Goal: Task Accomplishment & Management: Manage account settings

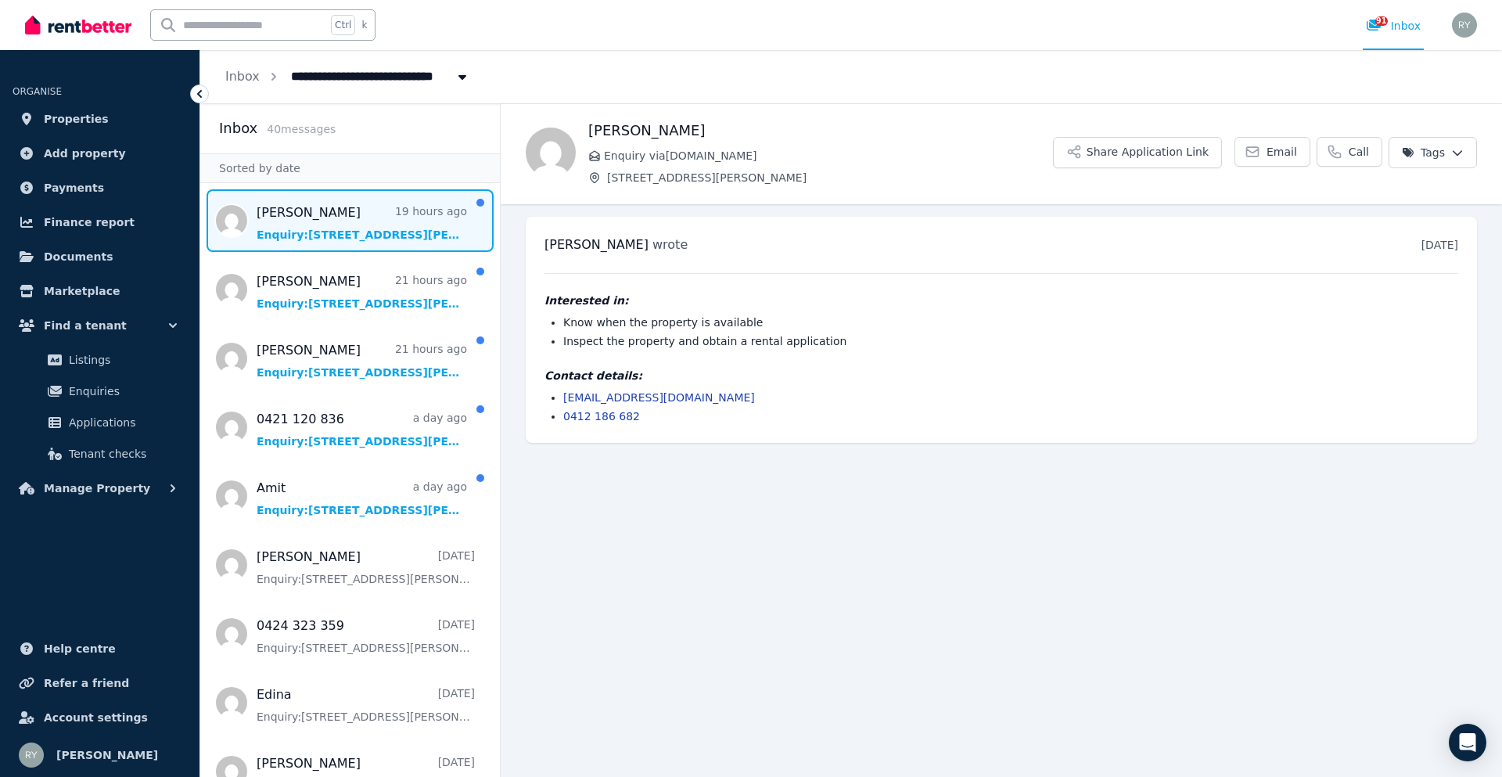
click at [390, 235] on span "Message list" at bounding box center [350, 220] width 300 height 63
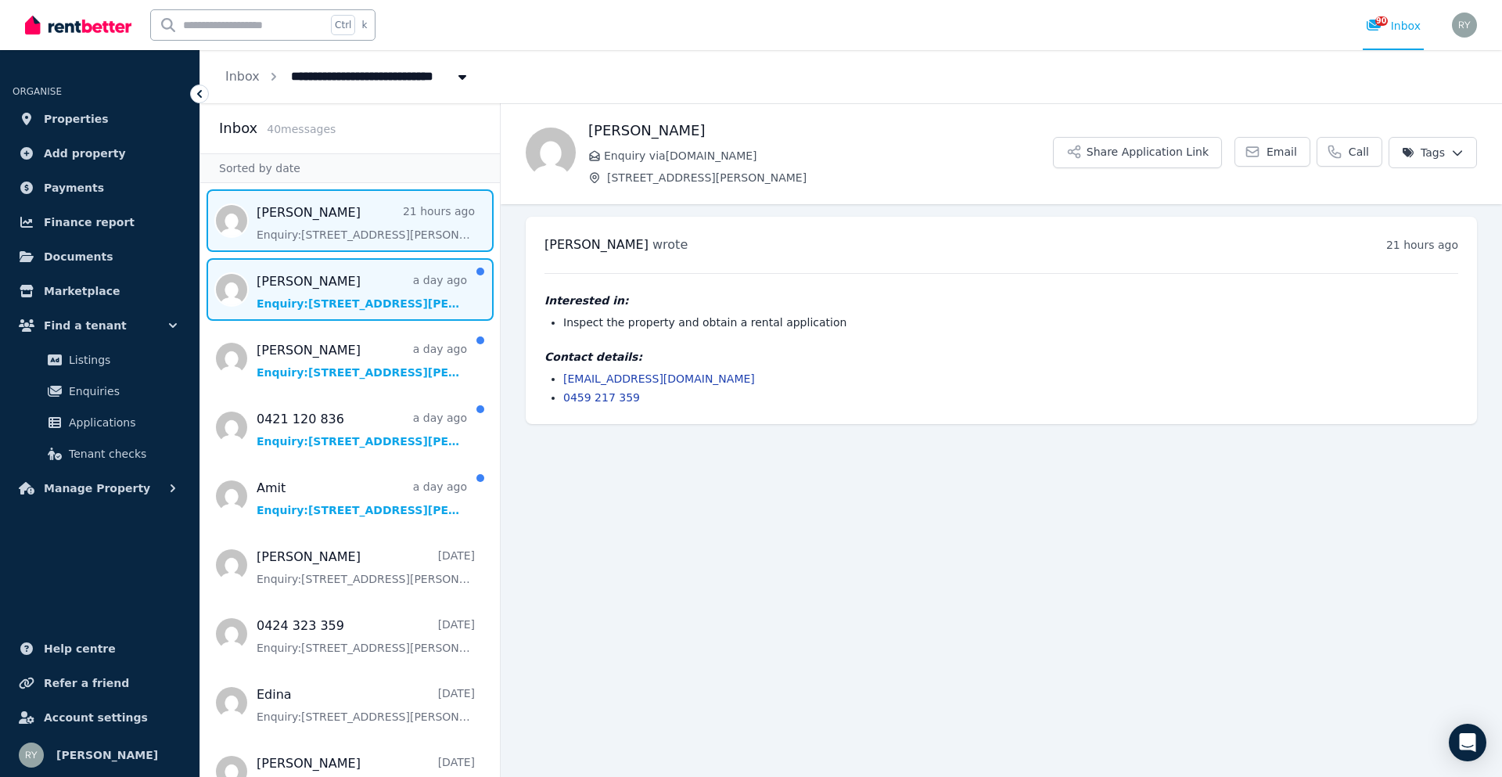
click at [359, 288] on span "Message list" at bounding box center [350, 289] width 300 height 63
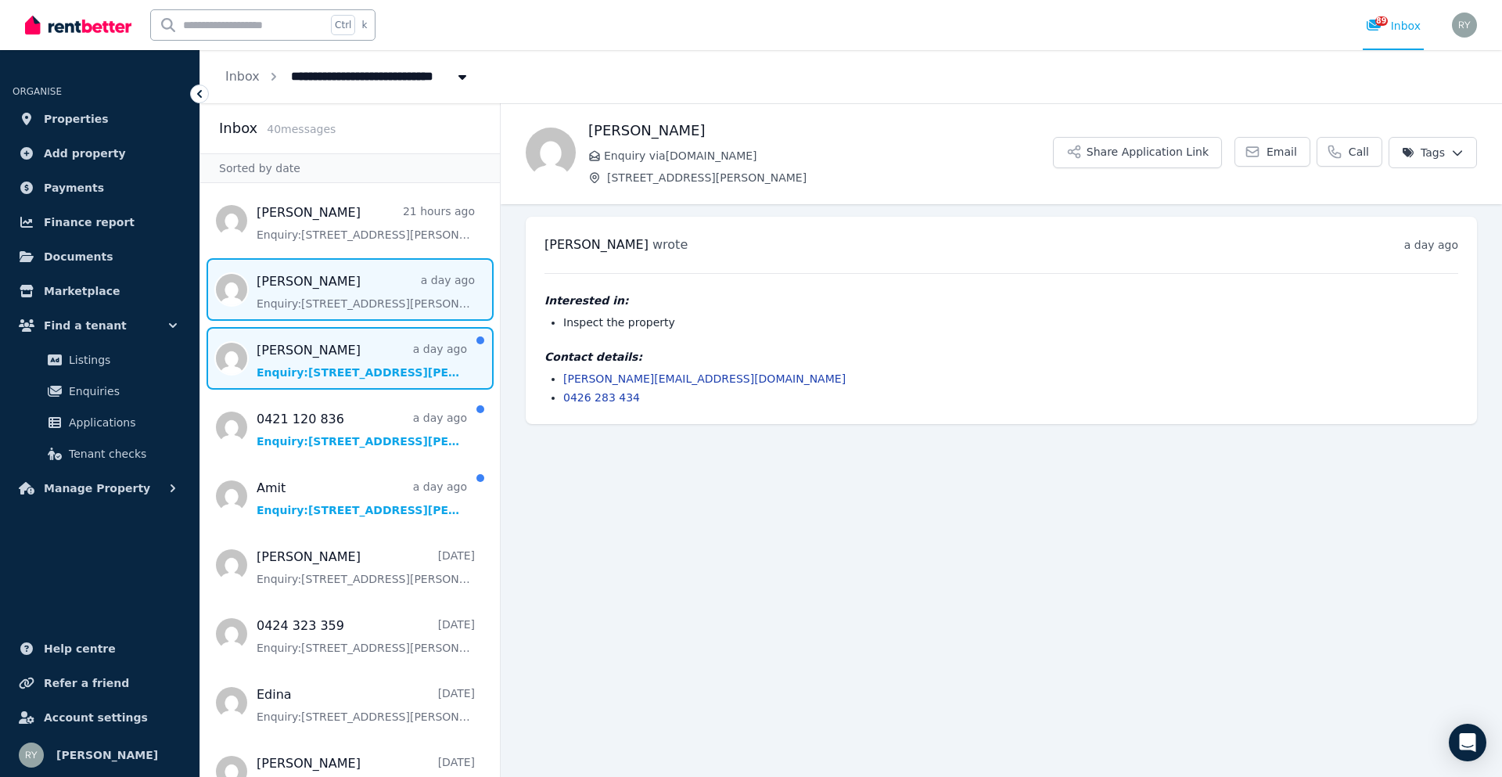
click at [333, 348] on span "Message list" at bounding box center [350, 358] width 300 height 63
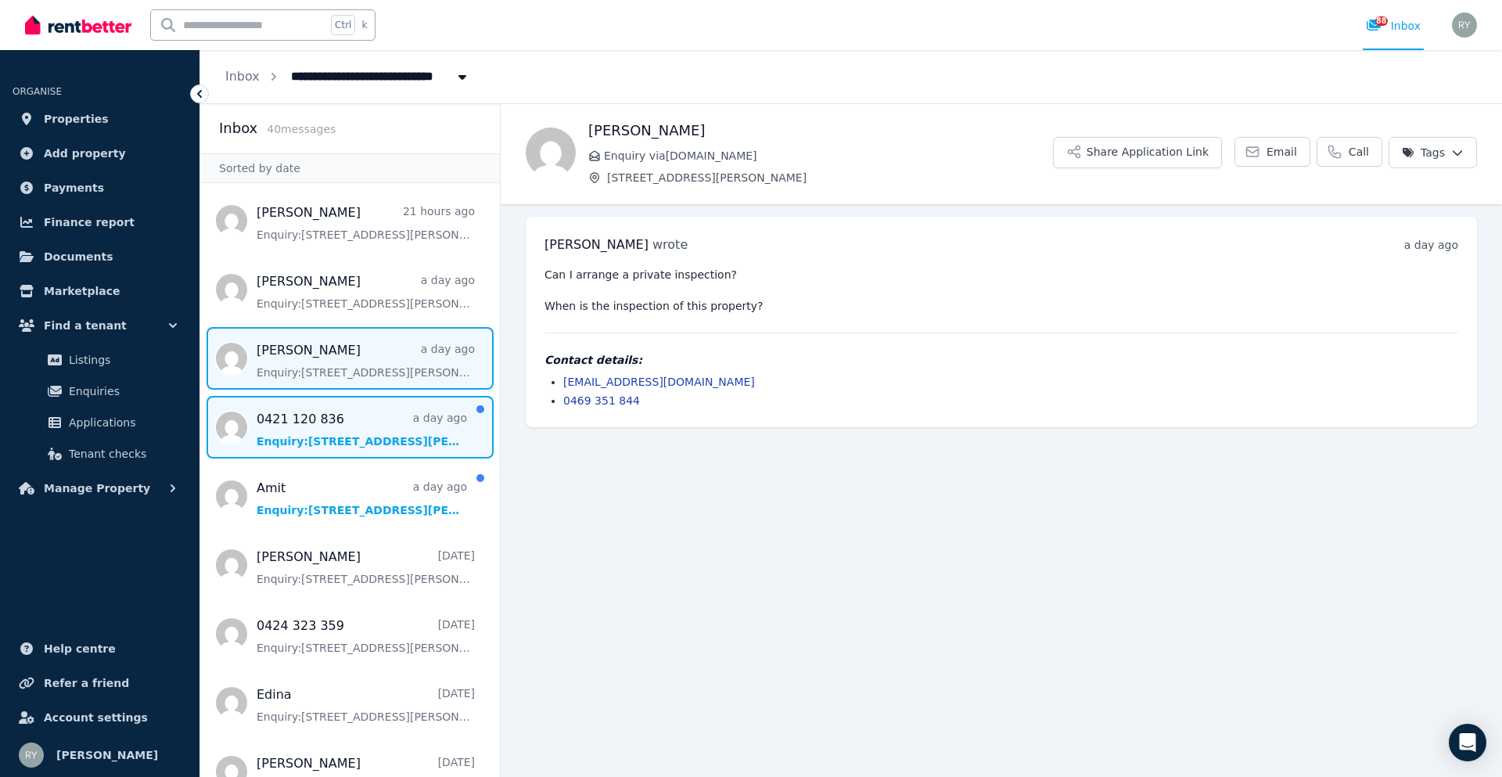
click at [330, 428] on span "Message list" at bounding box center [350, 427] width 300 height 63
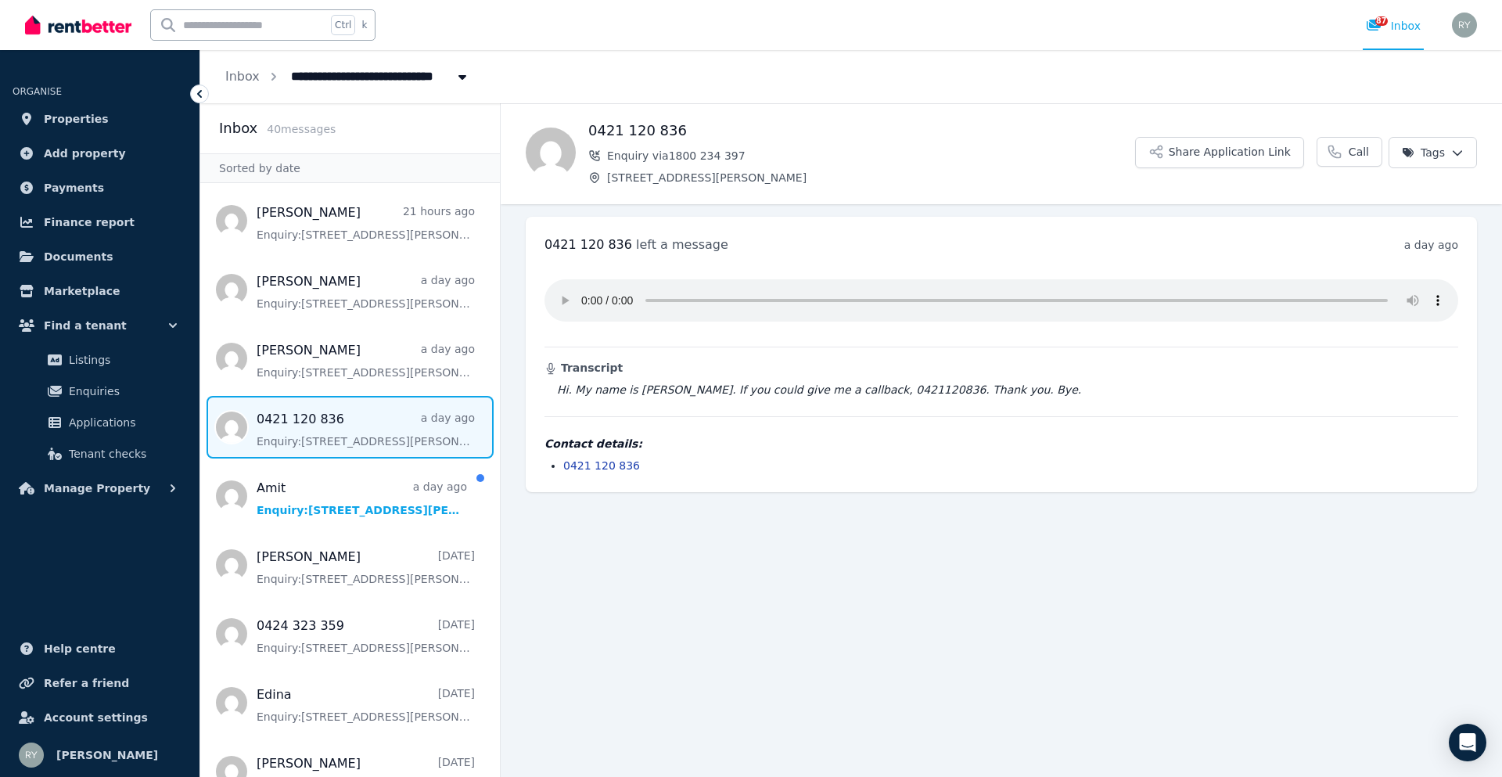
click at [828, 392] on blockquote "Hi. My name is [PERSON_NAME]. If you could give me a callback, 0421120836. Than…" at bounding box center [1001, 390] width 914 height 16
click at [609, 586] on main "Back 0421 120 836 Enquiry via 1800 234 [STREET_ADDRESS][GEOGRAPHIC_DATA][PERSON…" at bounding box center [1001, 439] width 1001 height 673
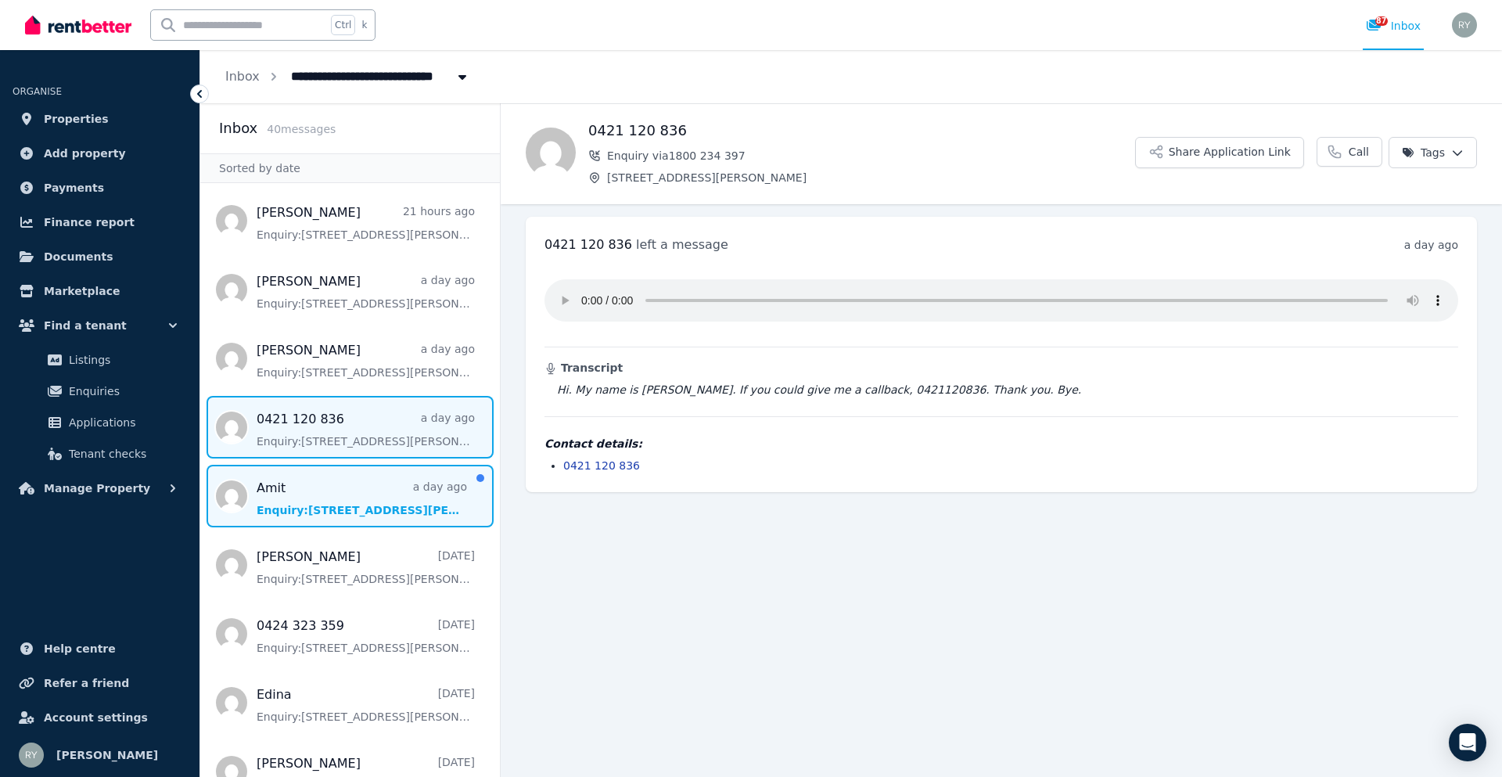
click at [377, 498] on span "Message list" at bounding box center [350, 496] width 300 height 63
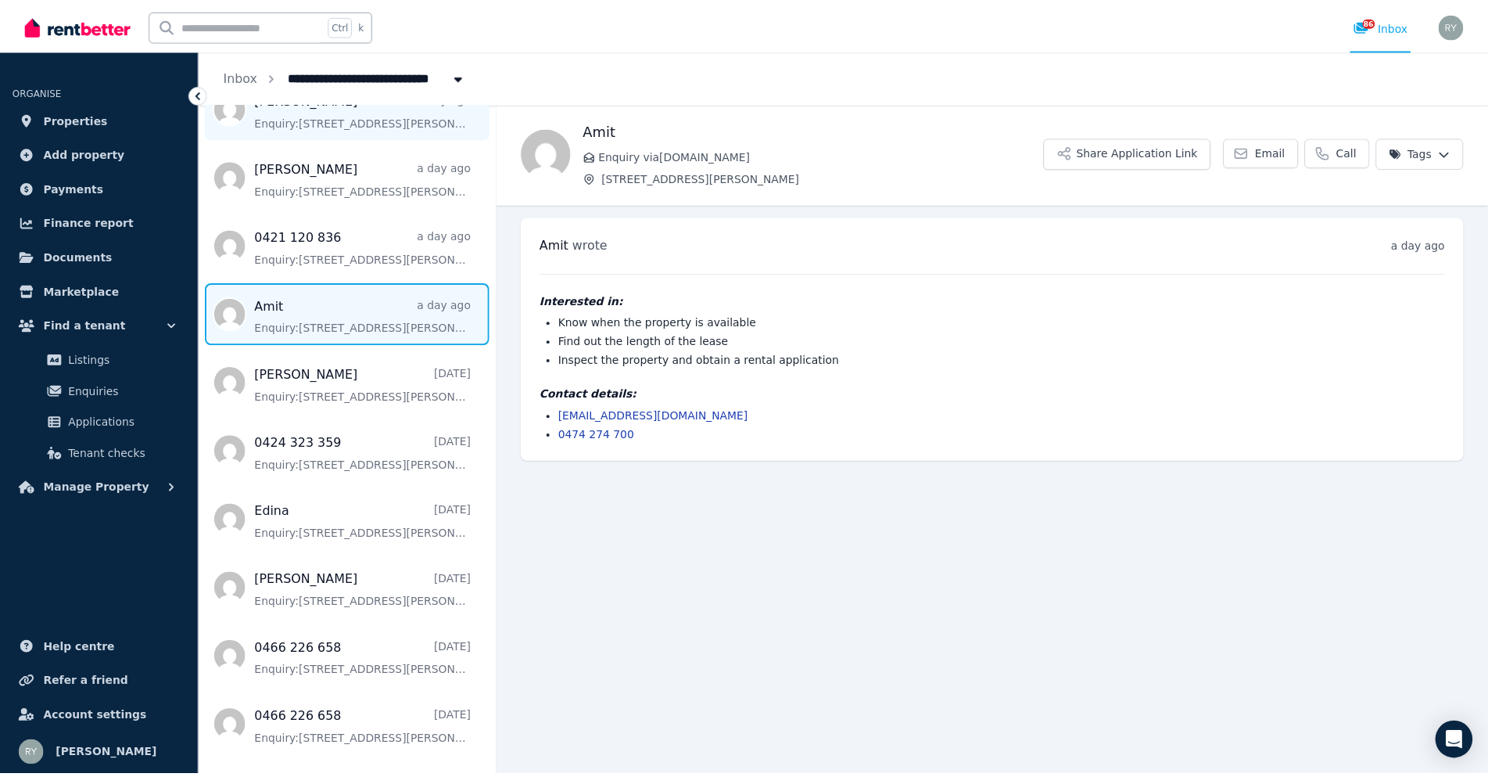
scroll to position [156, 0]
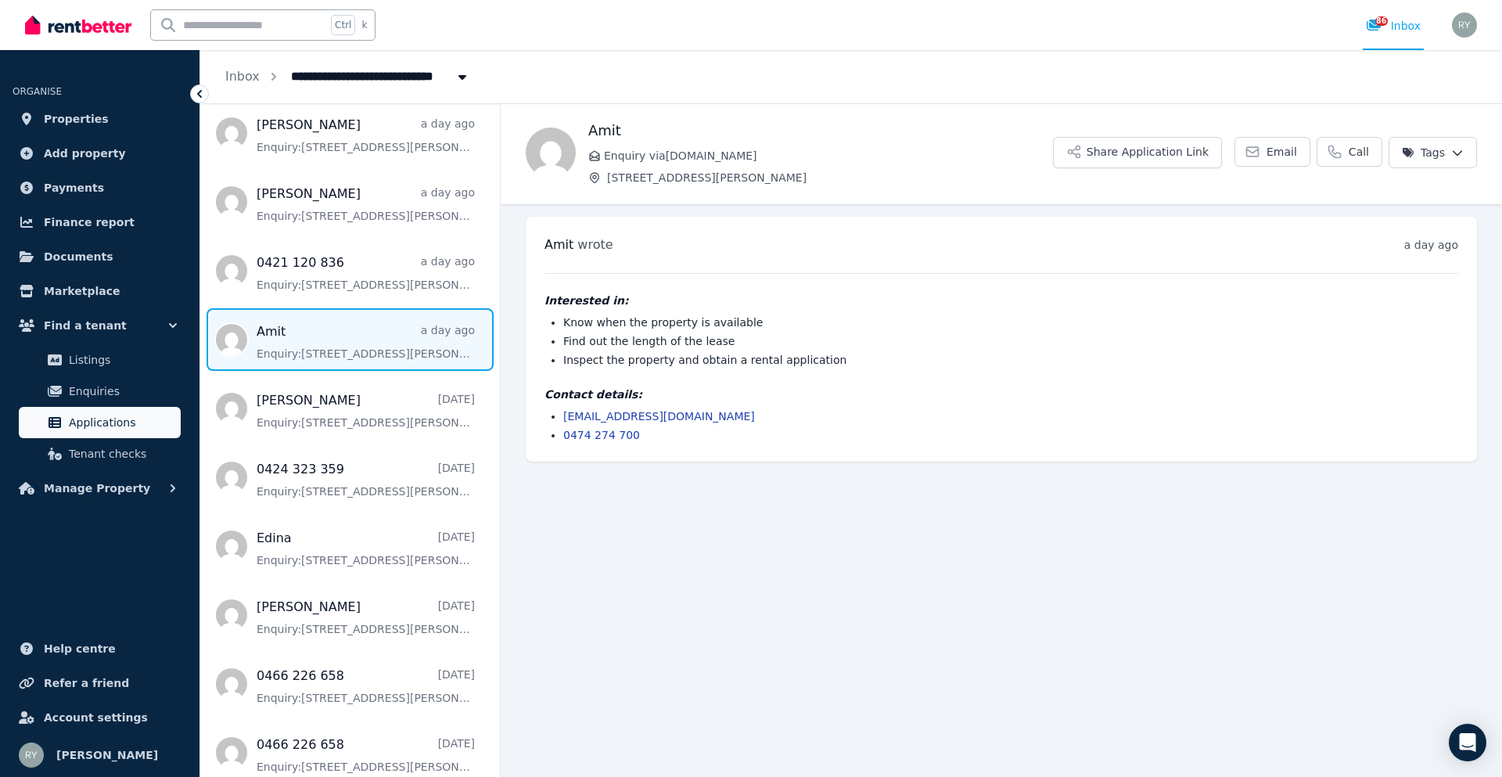
click at [112, 418] on span "Applications" at bounding box center [122, 422] width 106 height 19
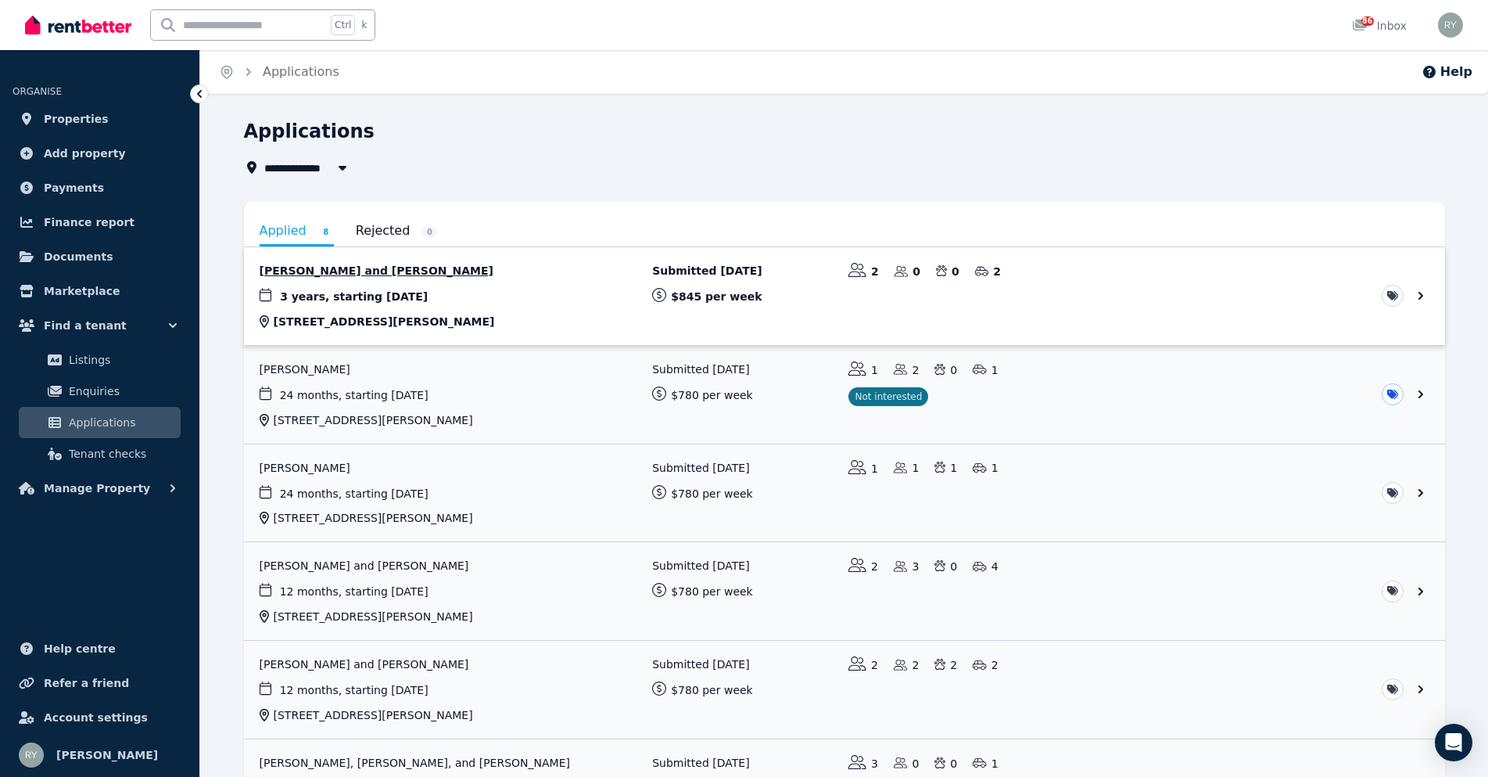
click at [391, 267] on link "View application: Graham O Boyle and Stacey Barry" at bounding box center [844, 296] width 1201 height 98
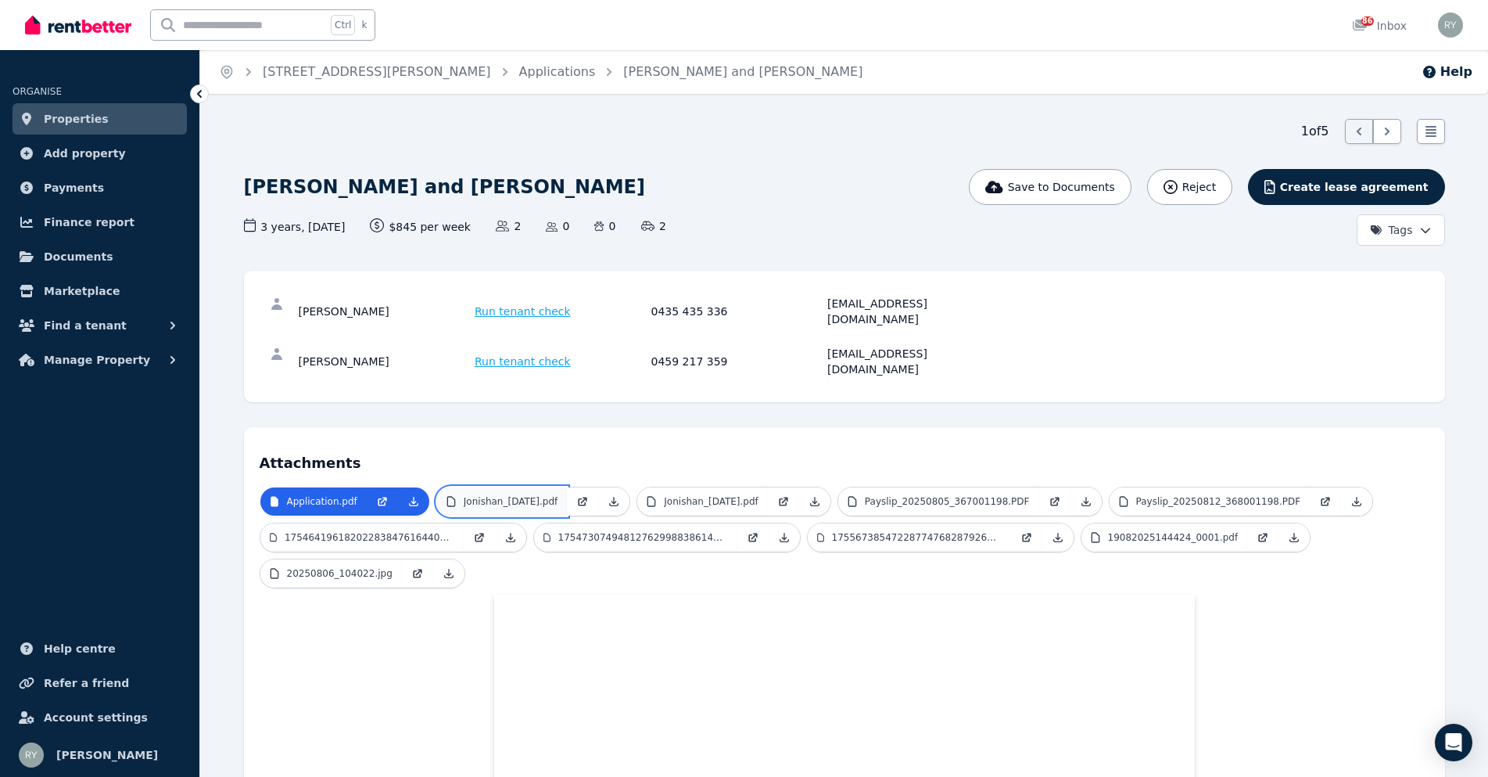
click at [514, 495] on p "Jonishan_[DATE].pdf" at bounding box center [511, 501] width 95 height 13
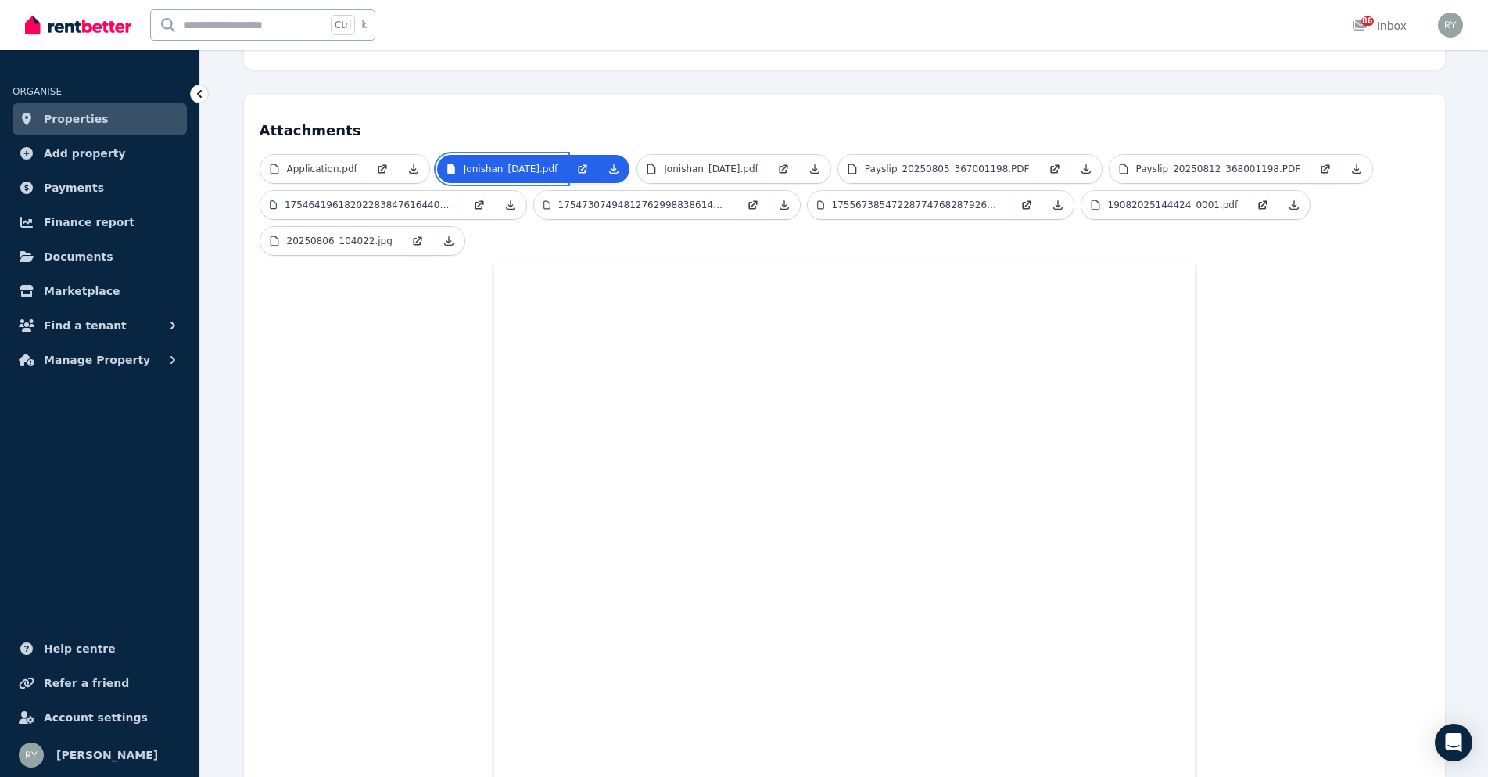
scroll to position [391, 0]
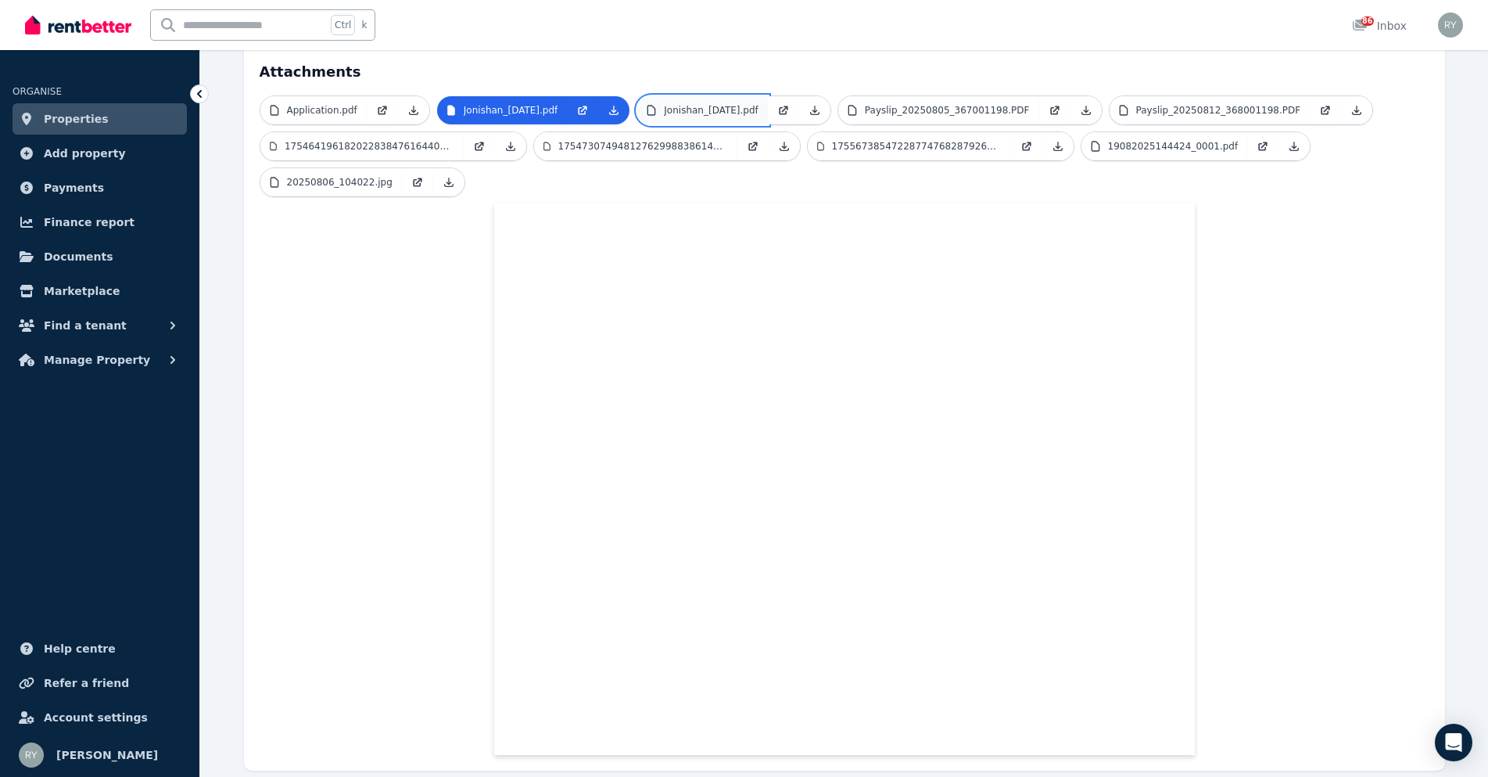
click at [664, 104] on p "Jonishan_[DATE].pdf" at bounding box center [711, 110] width 95 height 13
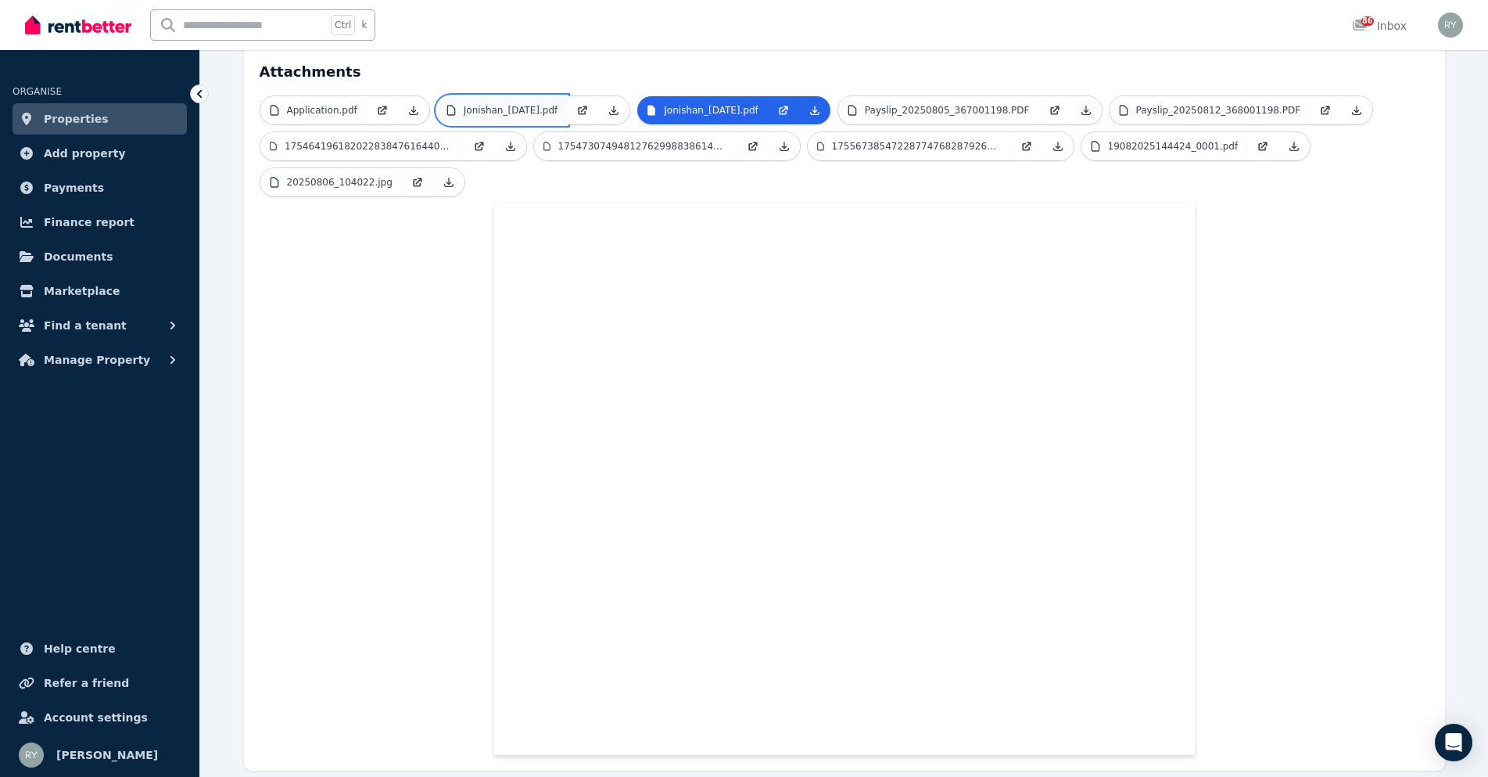
click at [496, 104] on p "Jonishan_[DATE].pdf" at bounding box center [511, 110] width 95 height 13
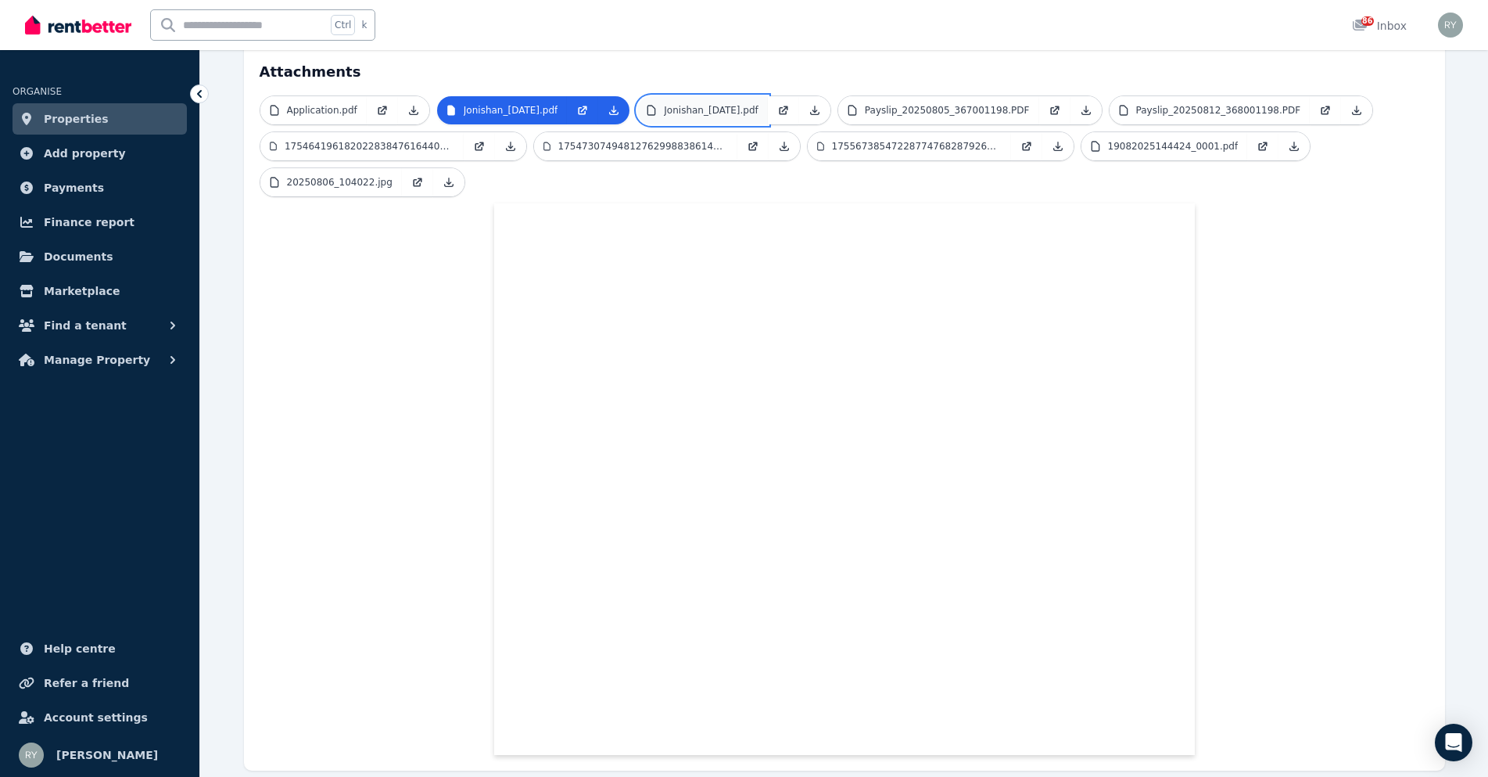
click at [687, 104] on p "Jonishan_[DATE].pdf" at bounding box center [711, 110] width 95 height 13
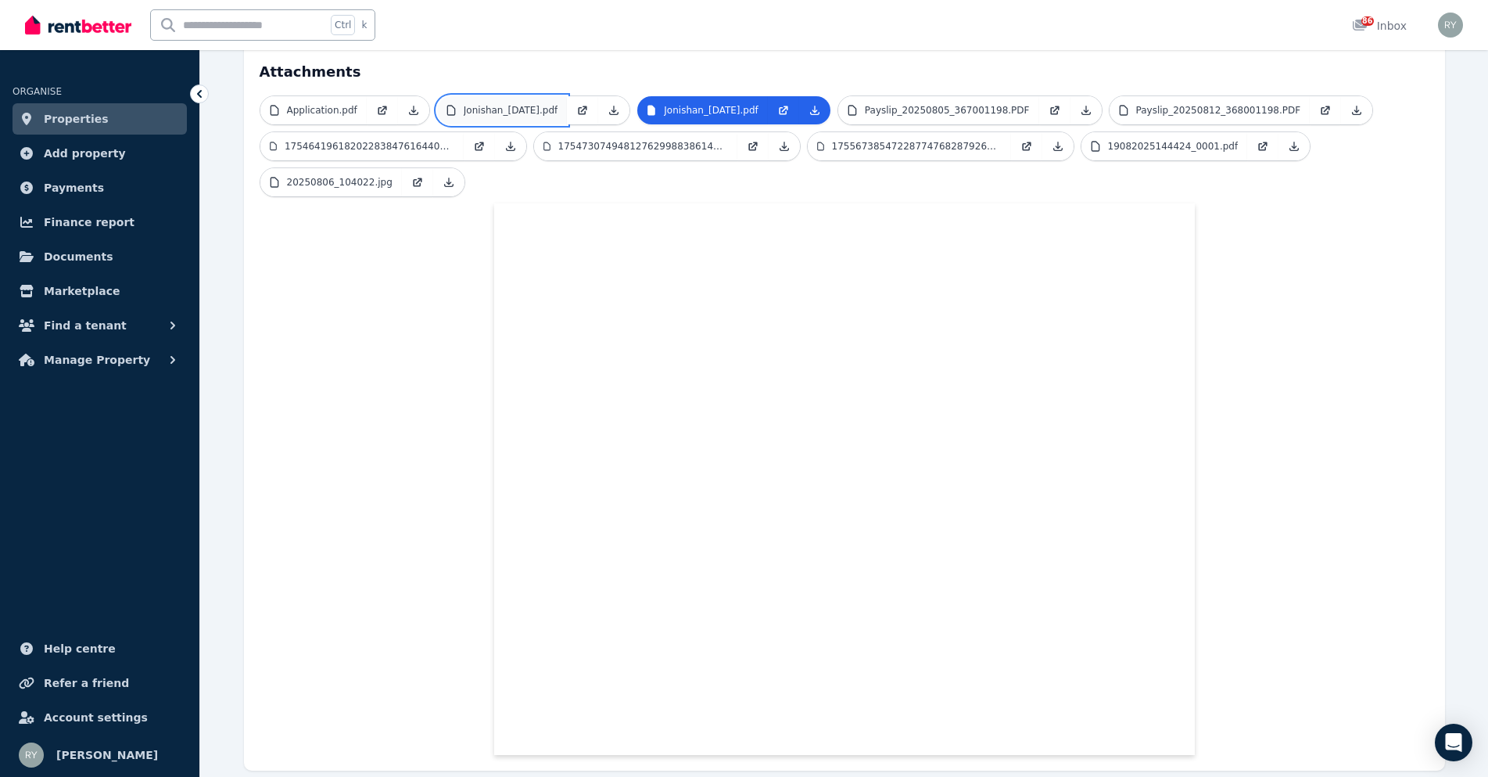
click at [520, 104] on p "Jonishan_[DATE].pdf" at bounding box center [511, 110] width 95 height 13
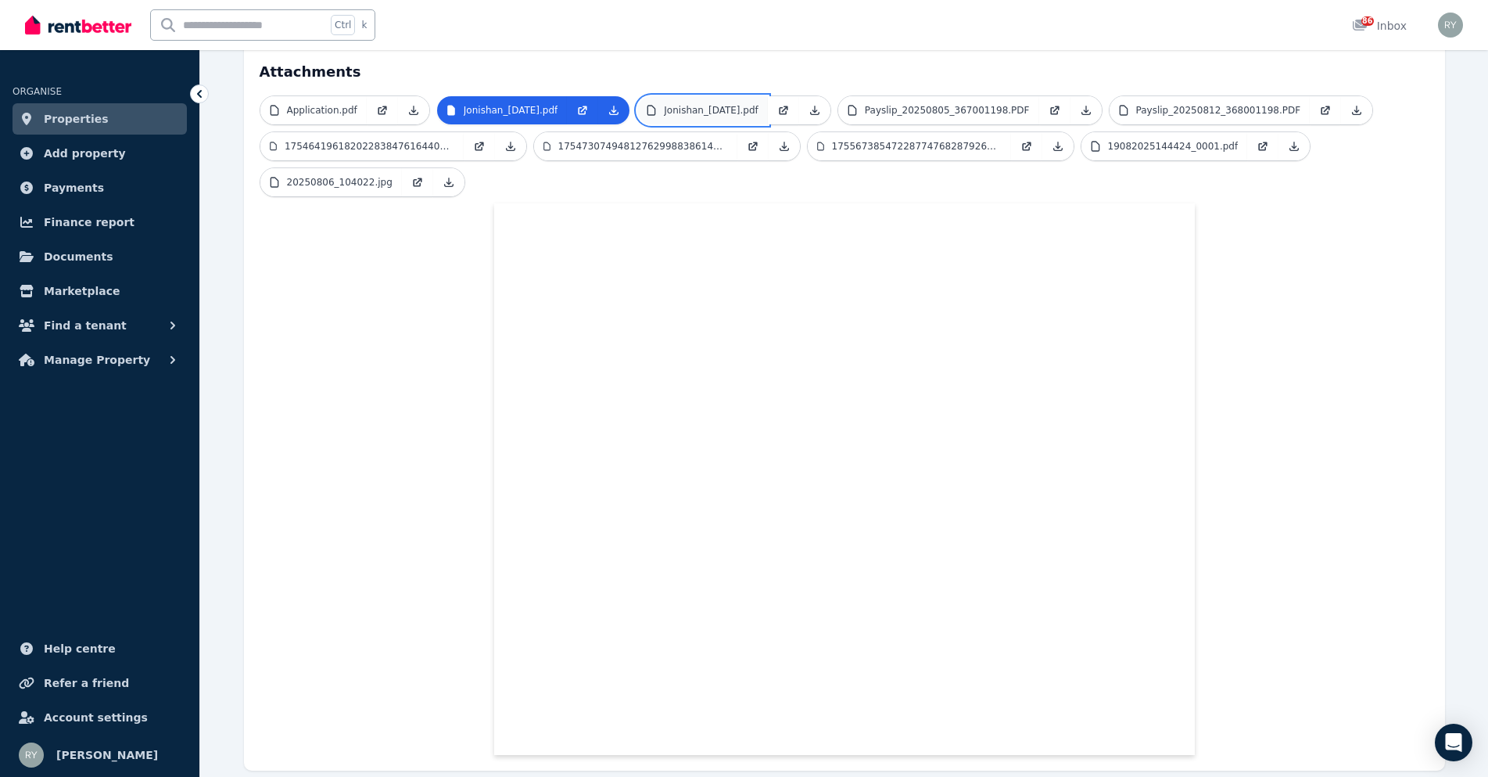
click at [654, 96] on link "Jonishan_[DATE].pdf" at bounding box center [702, 110] width 131 height 28
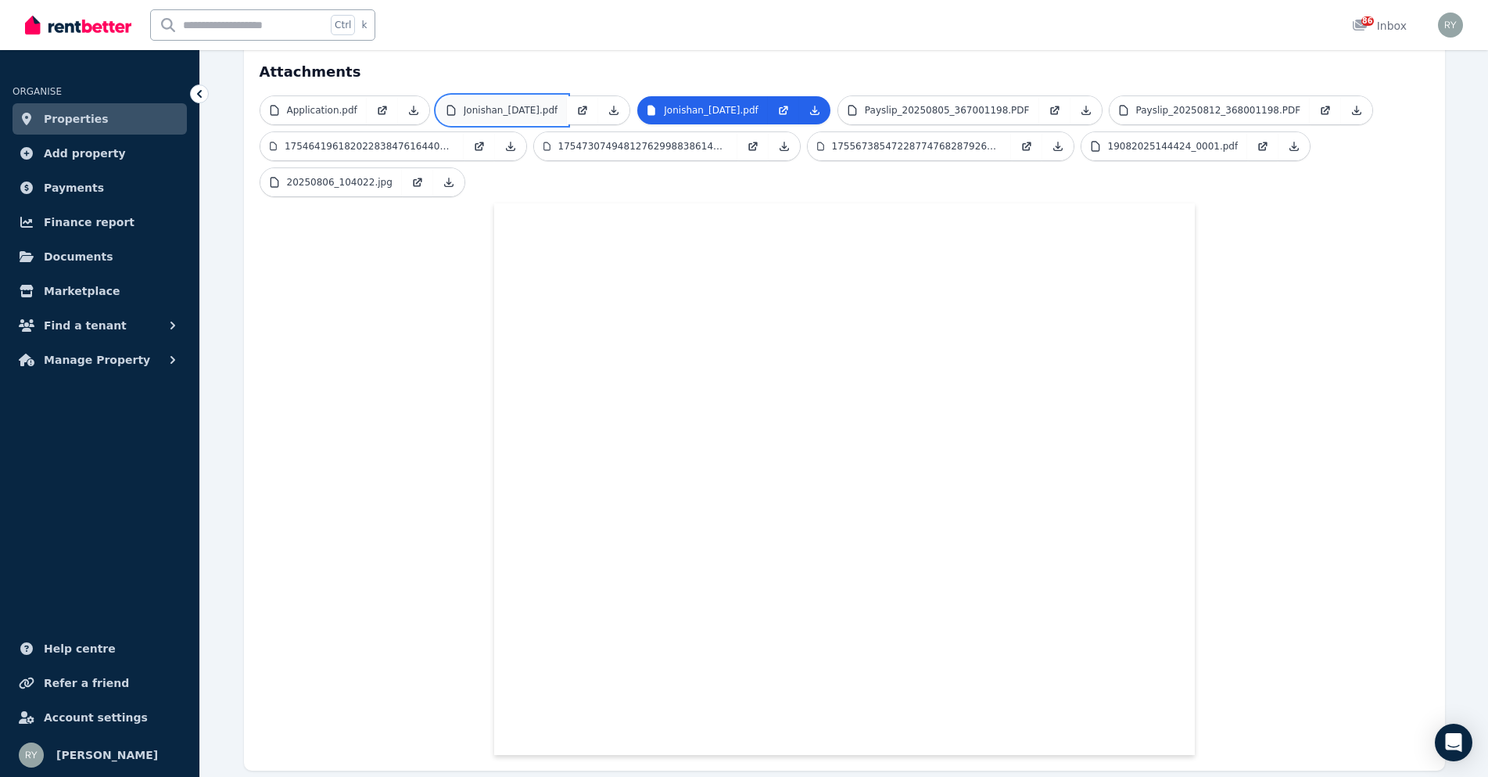
click at [551, 96] on link "Jonishan_[DATE].pdf" at bounding box center [502, 110] width 131 height 28
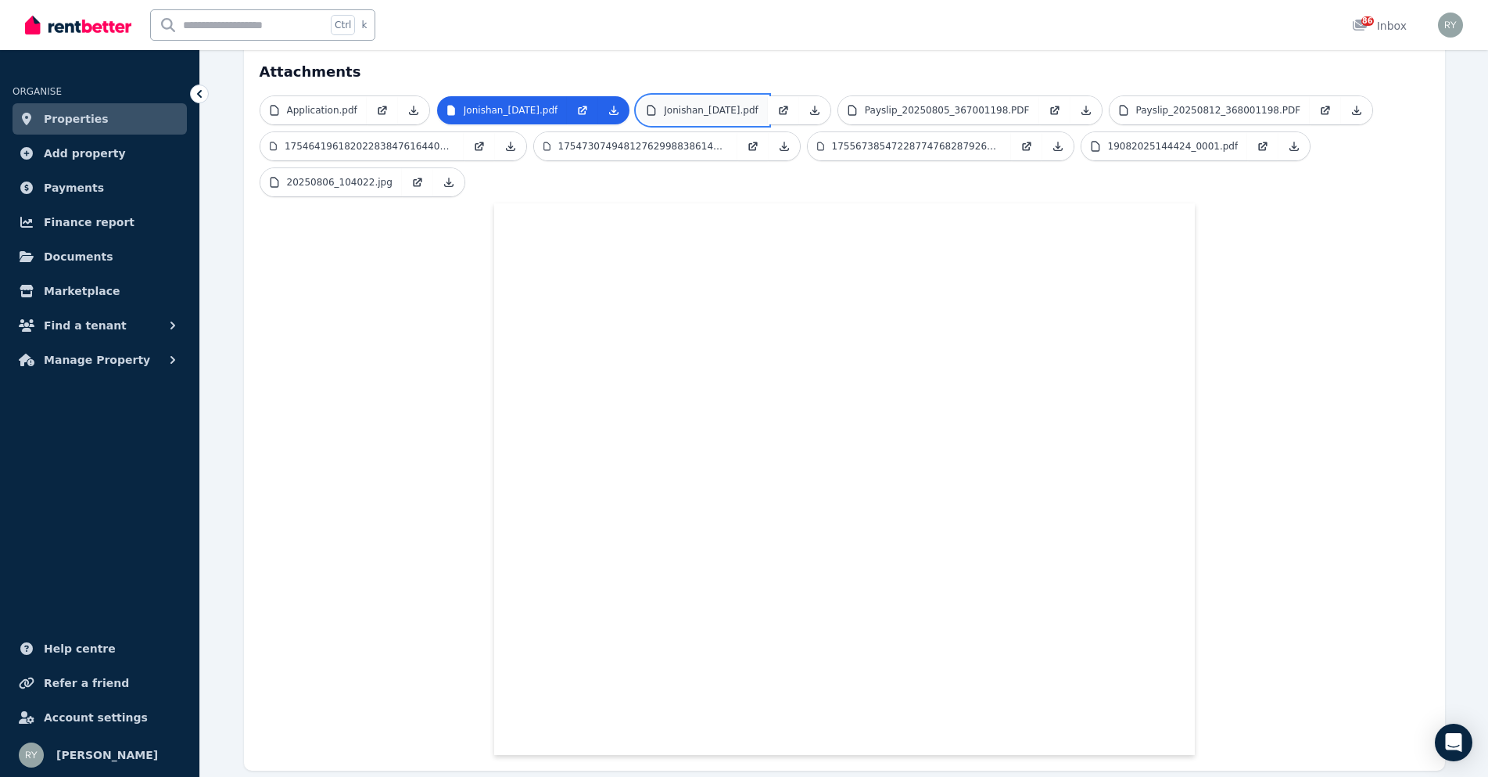
click at [664, 104] on p "Jonishan_[DATE].pdf" at bounding box center [711, 110] width 95 height 13
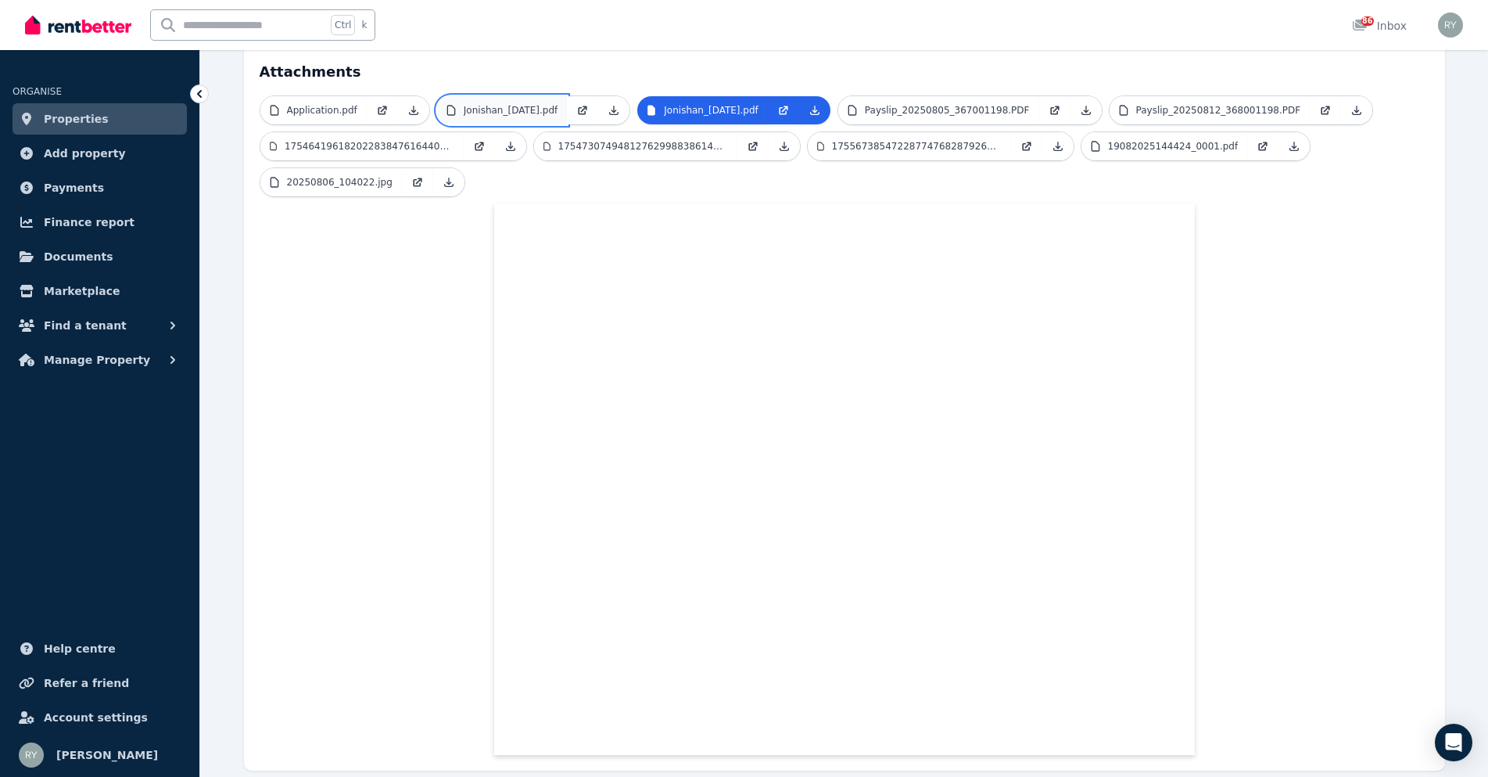
click at [517, 104] on p "Jonishan_[DATE].pdf" at bounding box center [511, 110] width 95 height 13
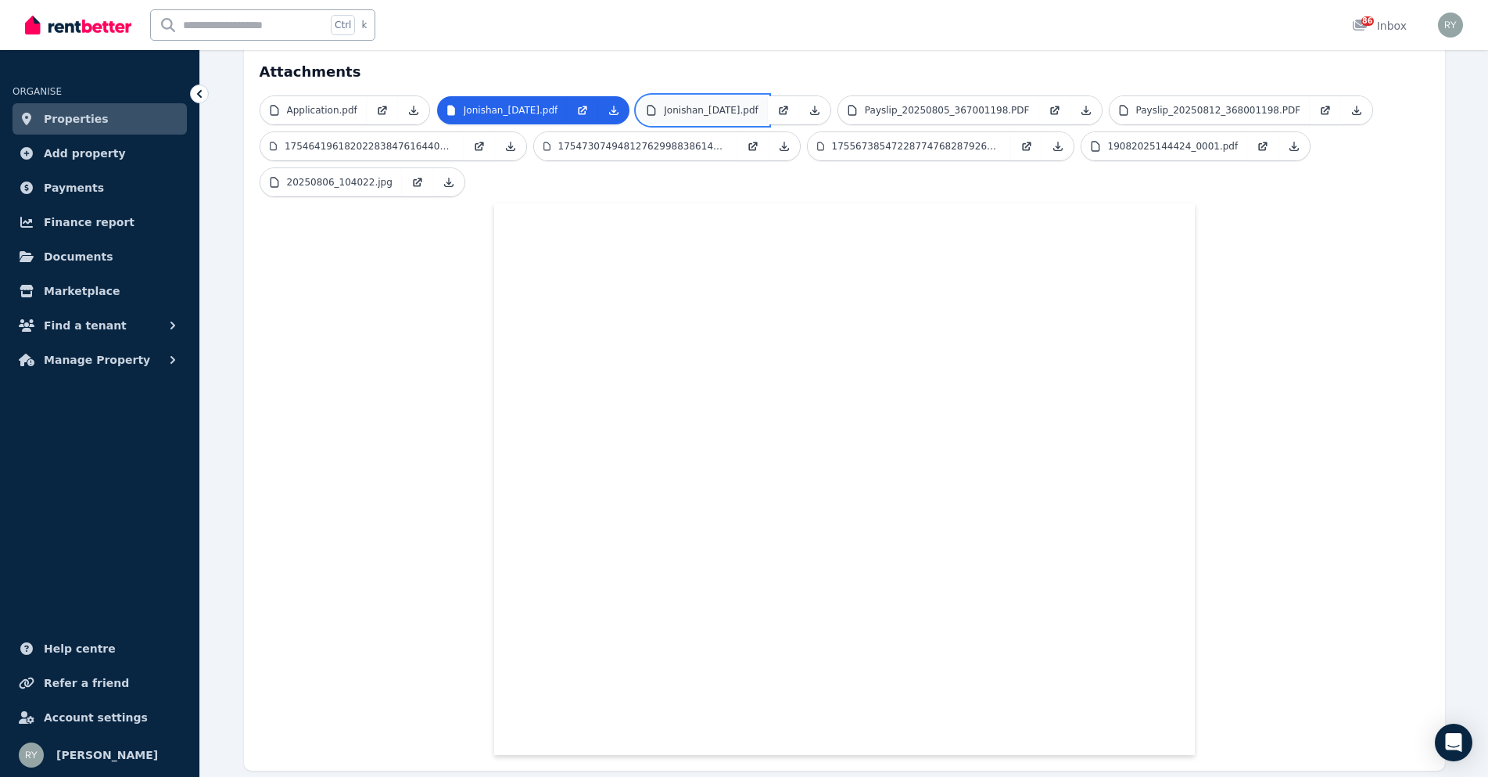
click at [673, 104] on p "Jonishan_[DATE].pdf" at bounding box center [711, 110] width 95 height 13
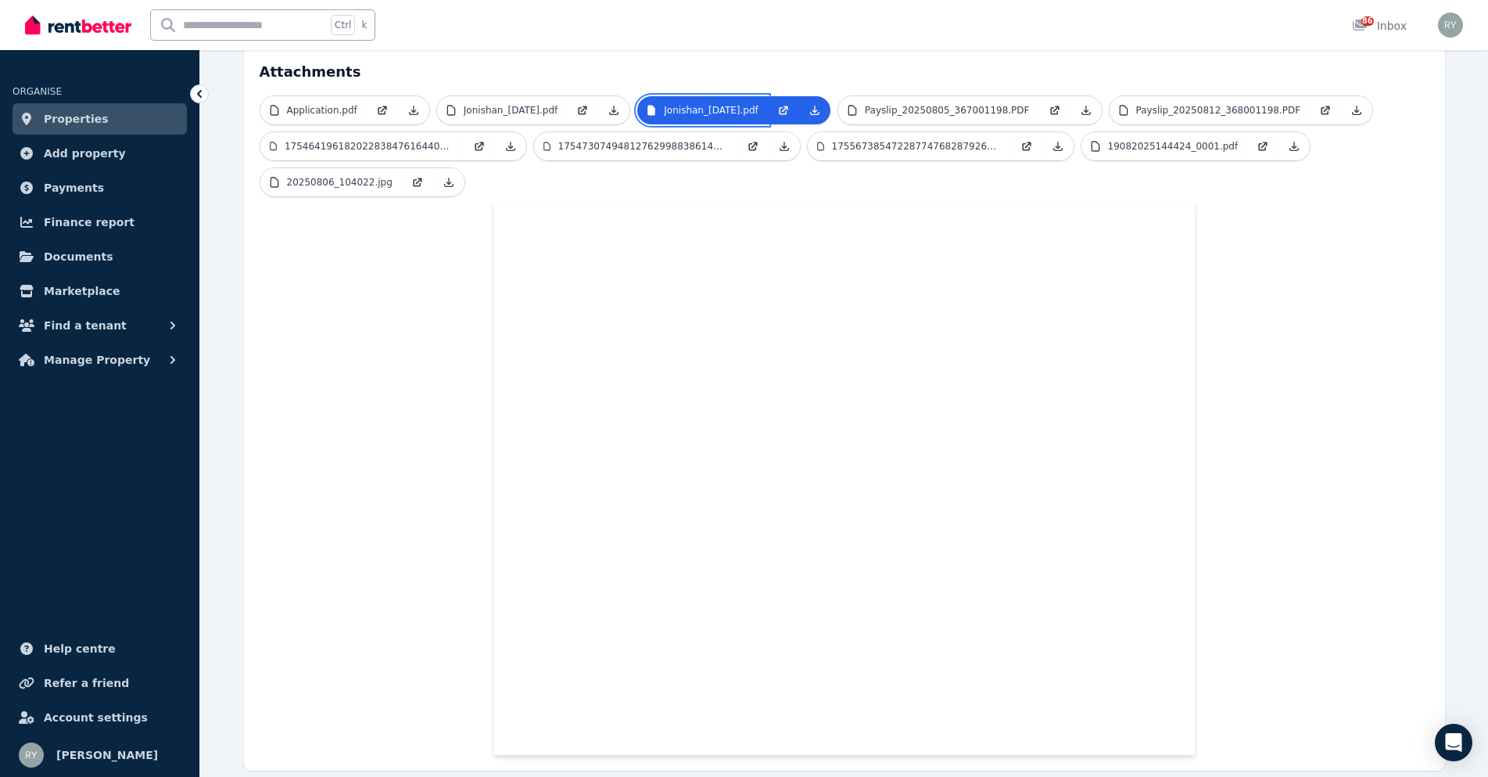
scroll to position [407, 0]
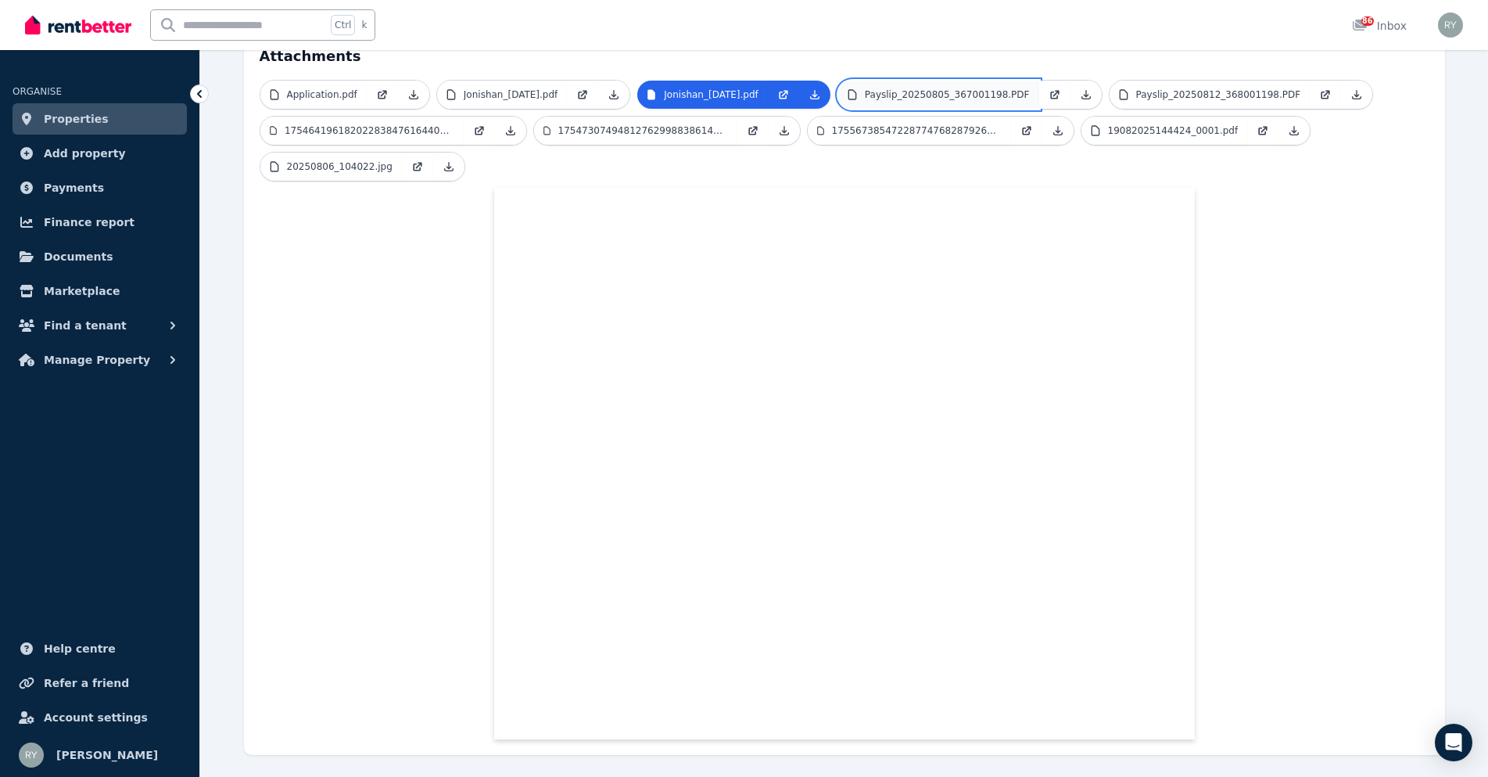
click at [882, 81] on link "Payslip_20250805_367001198.PDF" at bounding box center [938, 95] width 201 height 28
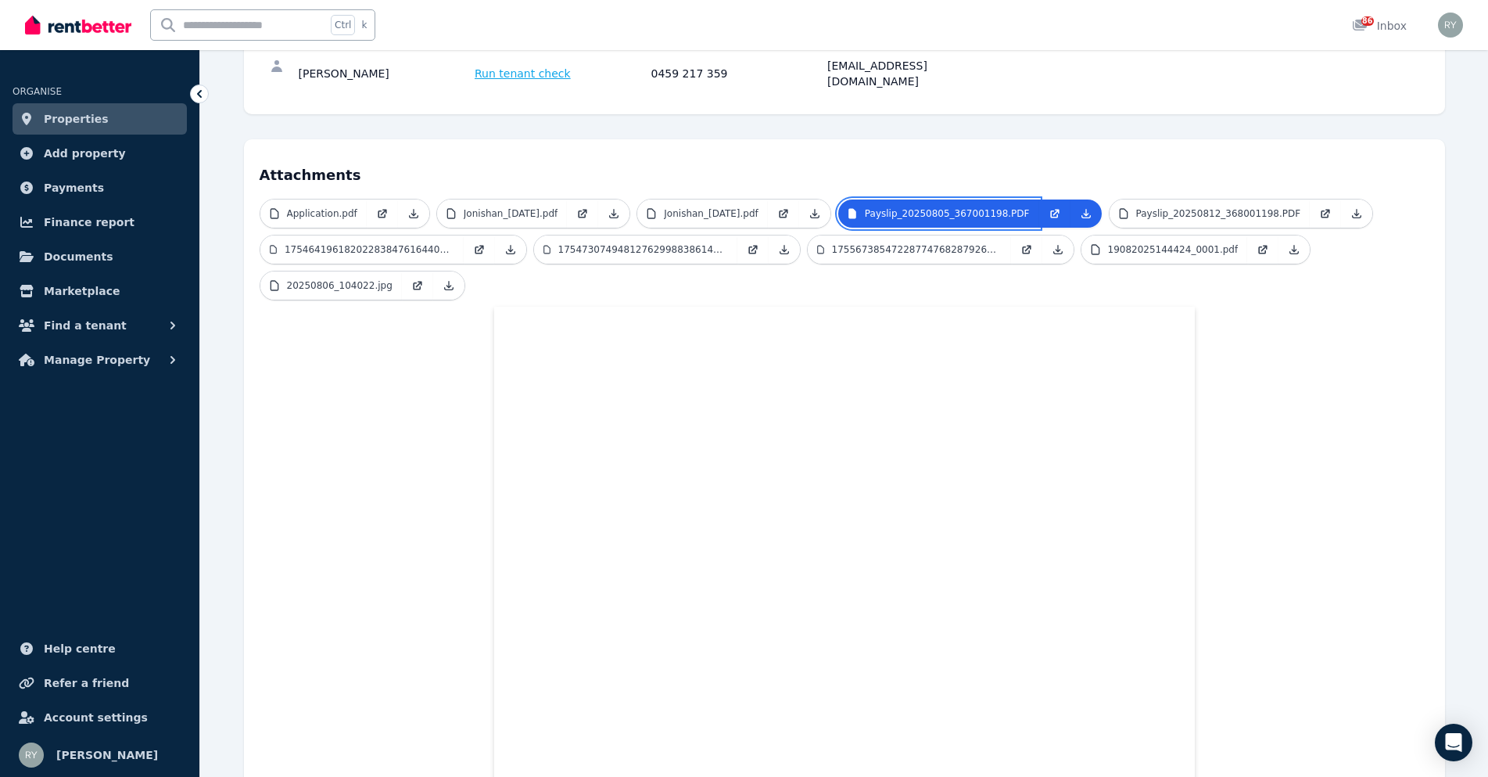
scroll to position [250, 0]
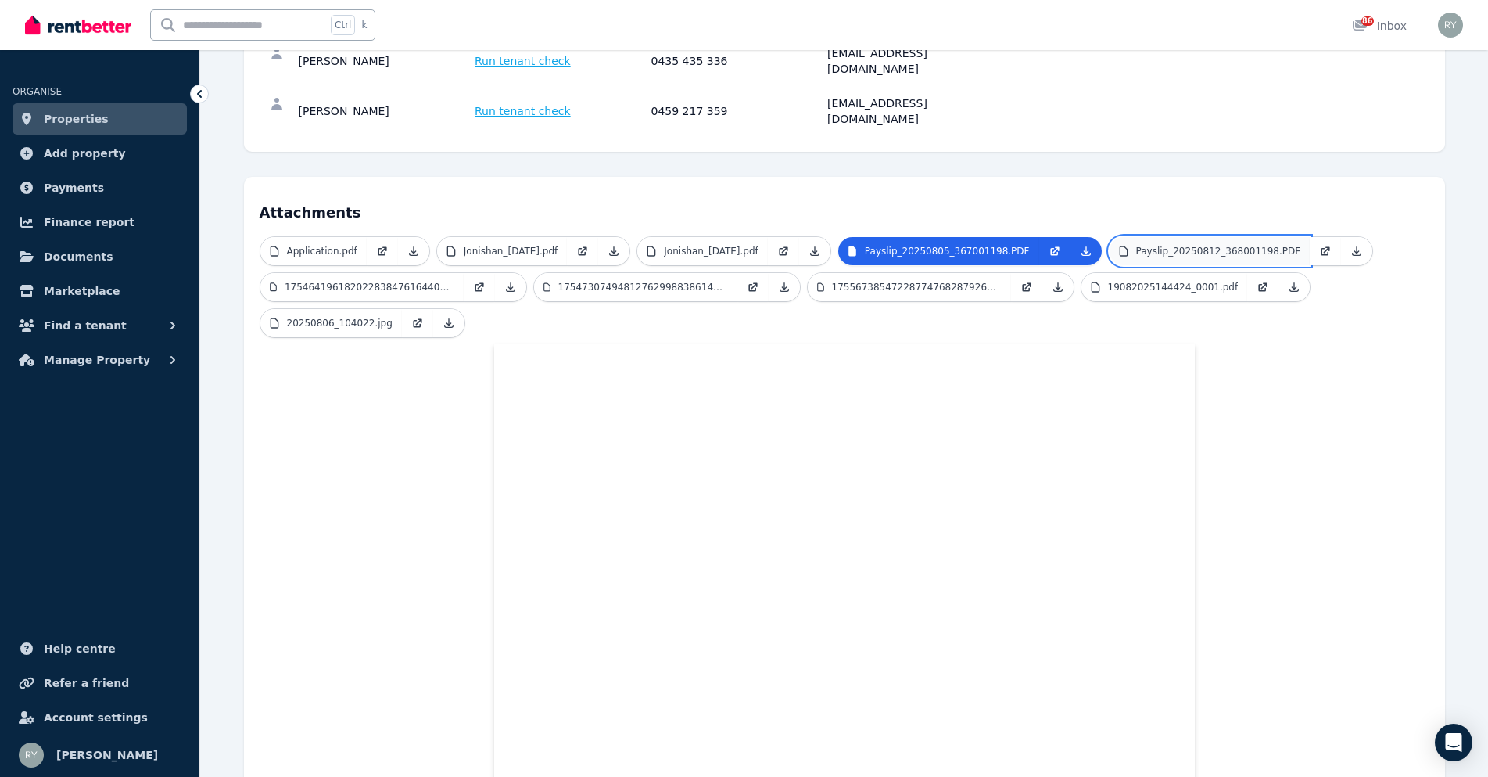
click at [1146, 245] on p "Payslip_20250812_368001198.PDF" at bounding box center [1218, 251] width 165 height 13
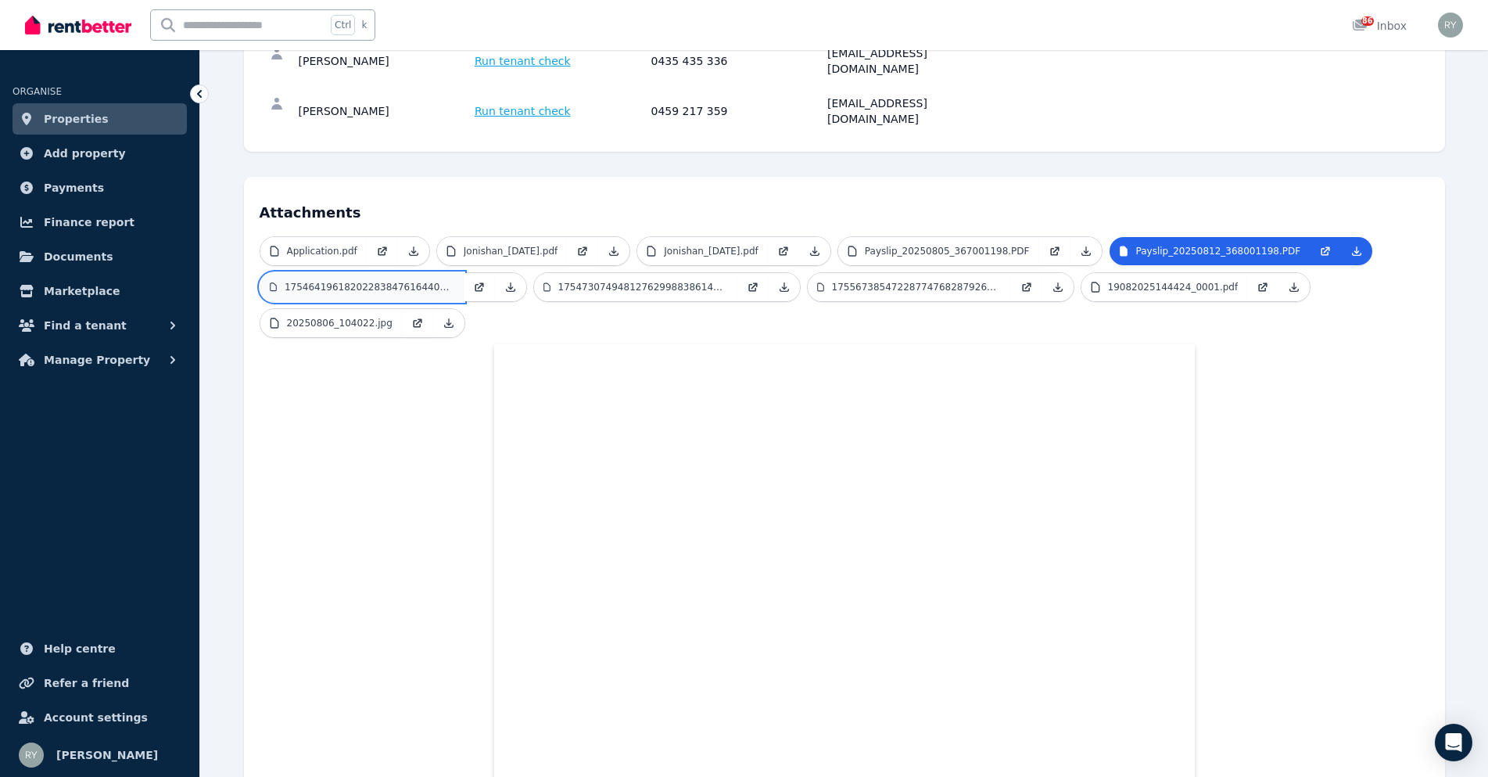
click at [404, 281] on p "1754641961820228384761644059212.jpg" at bounding box center [370, 287] width 170 height 13
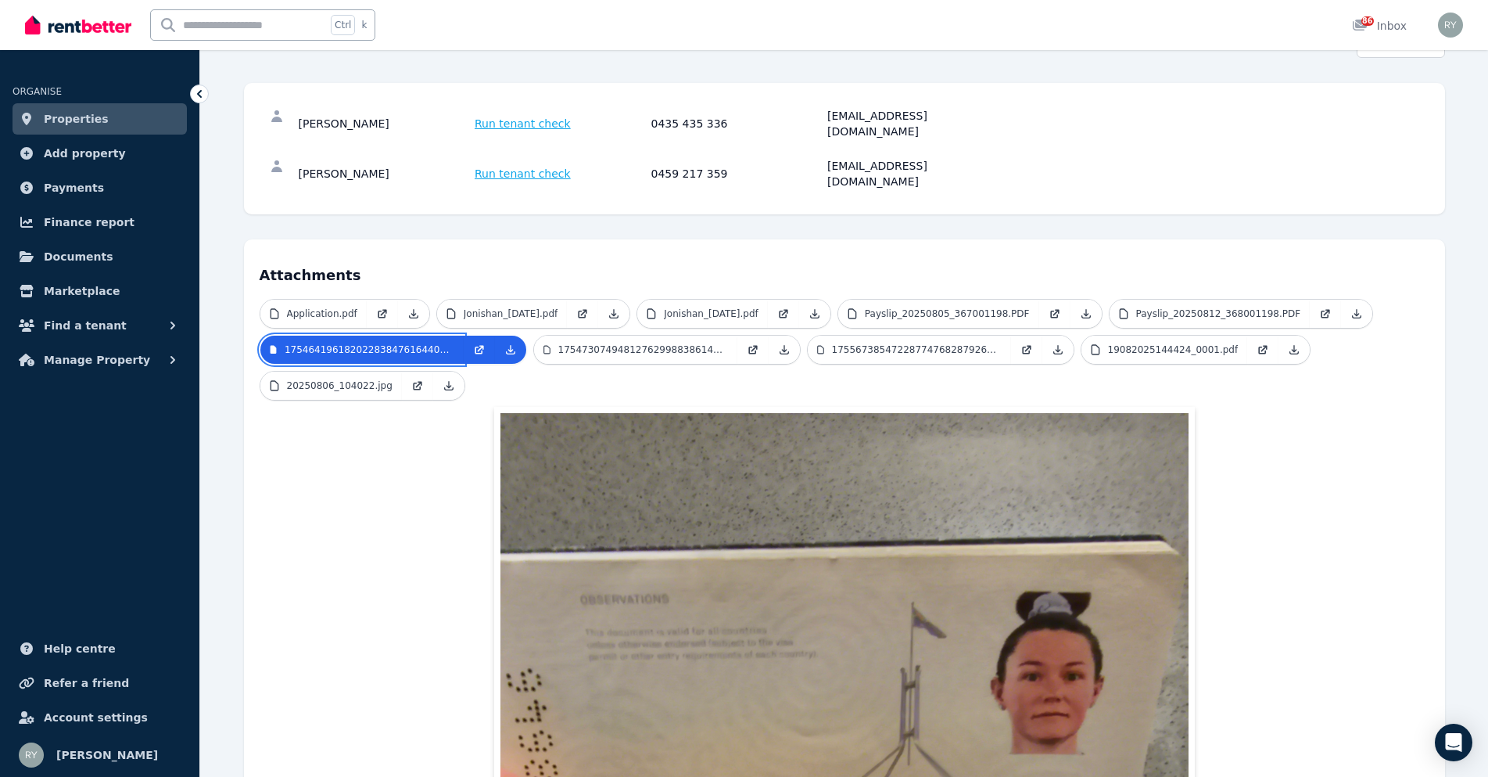
scroll to position [180, 0]
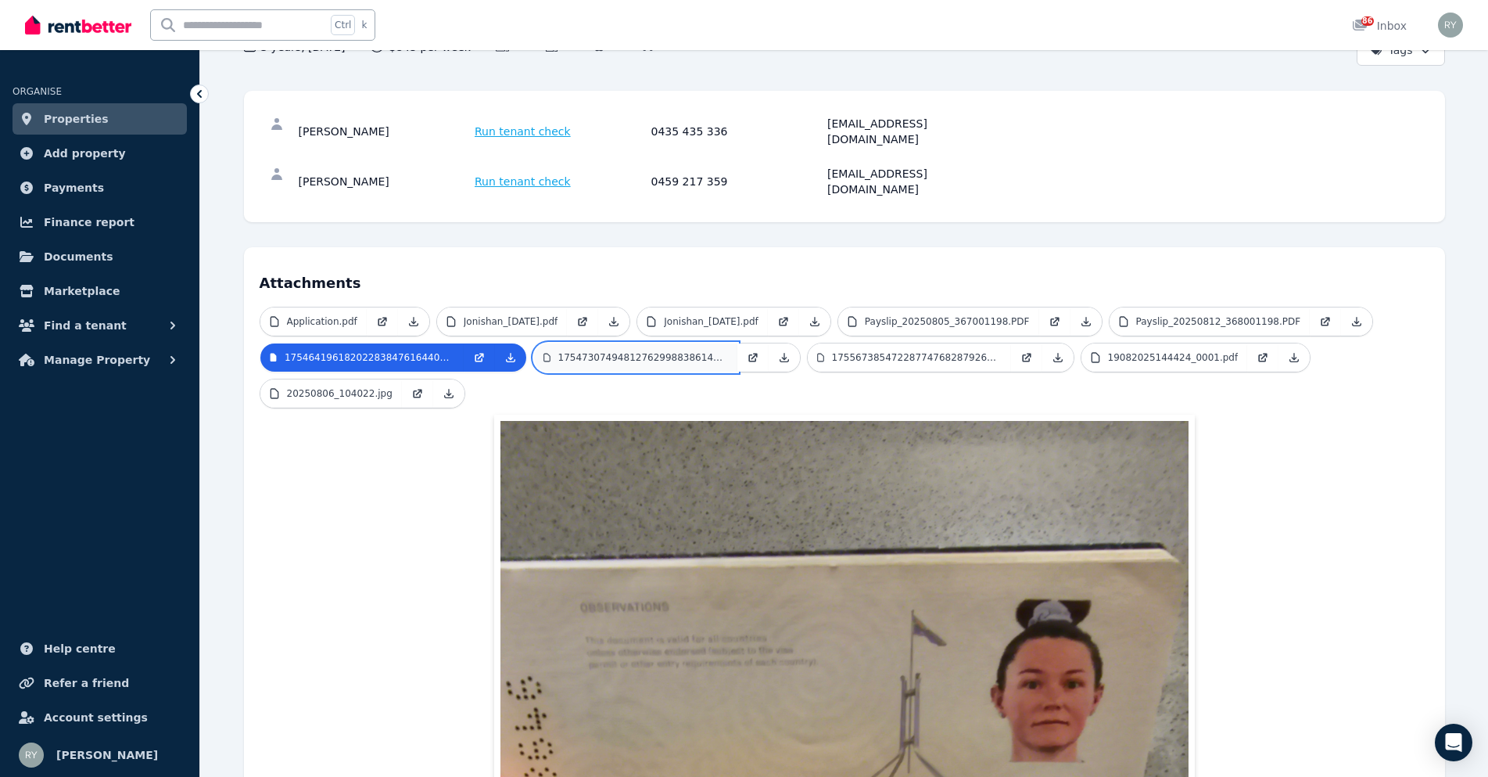
click at [613, 351] on p "17547307494812762998838614974080.jpg" at bounding box center [643, 357] width 170 height 13
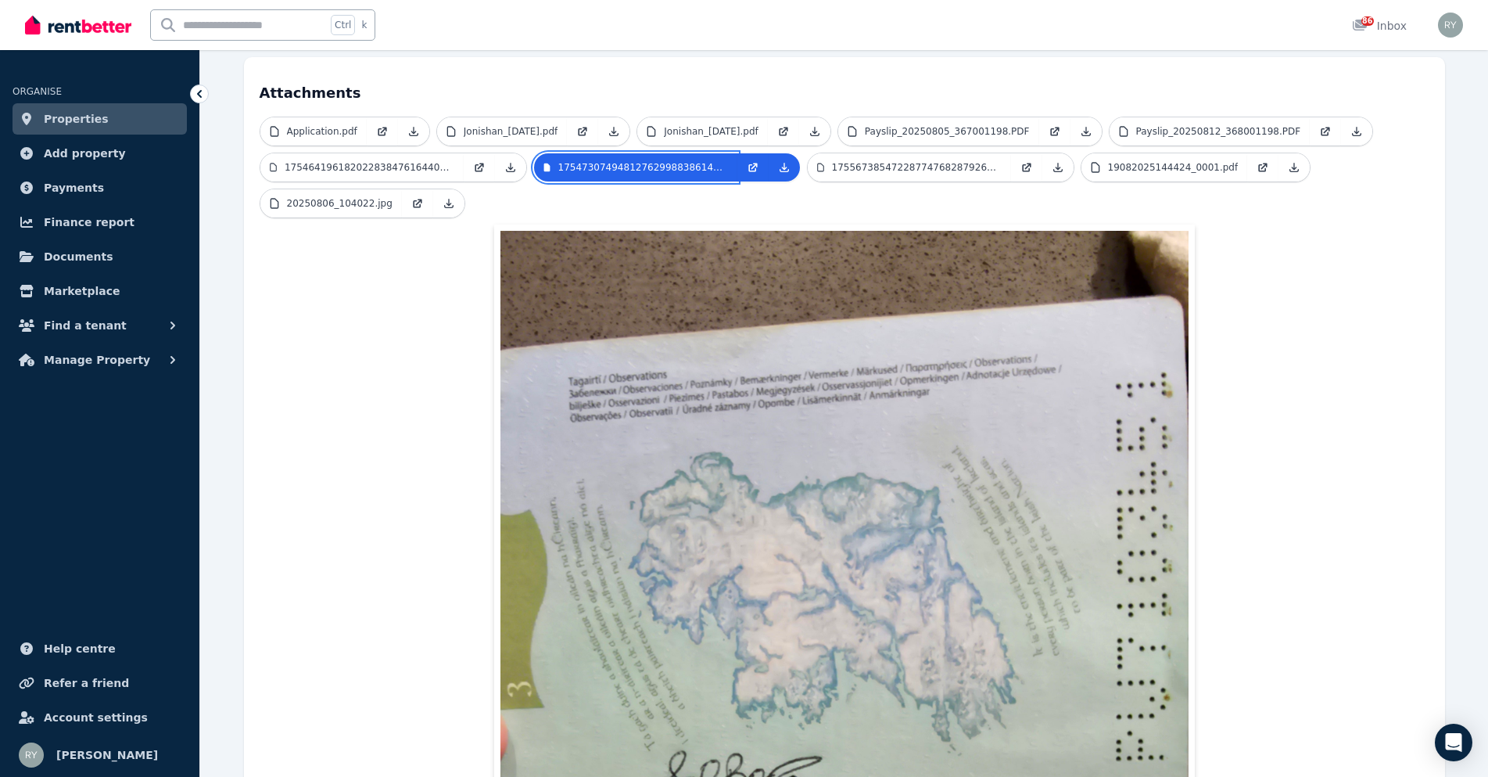
scroll to position [336, 0]
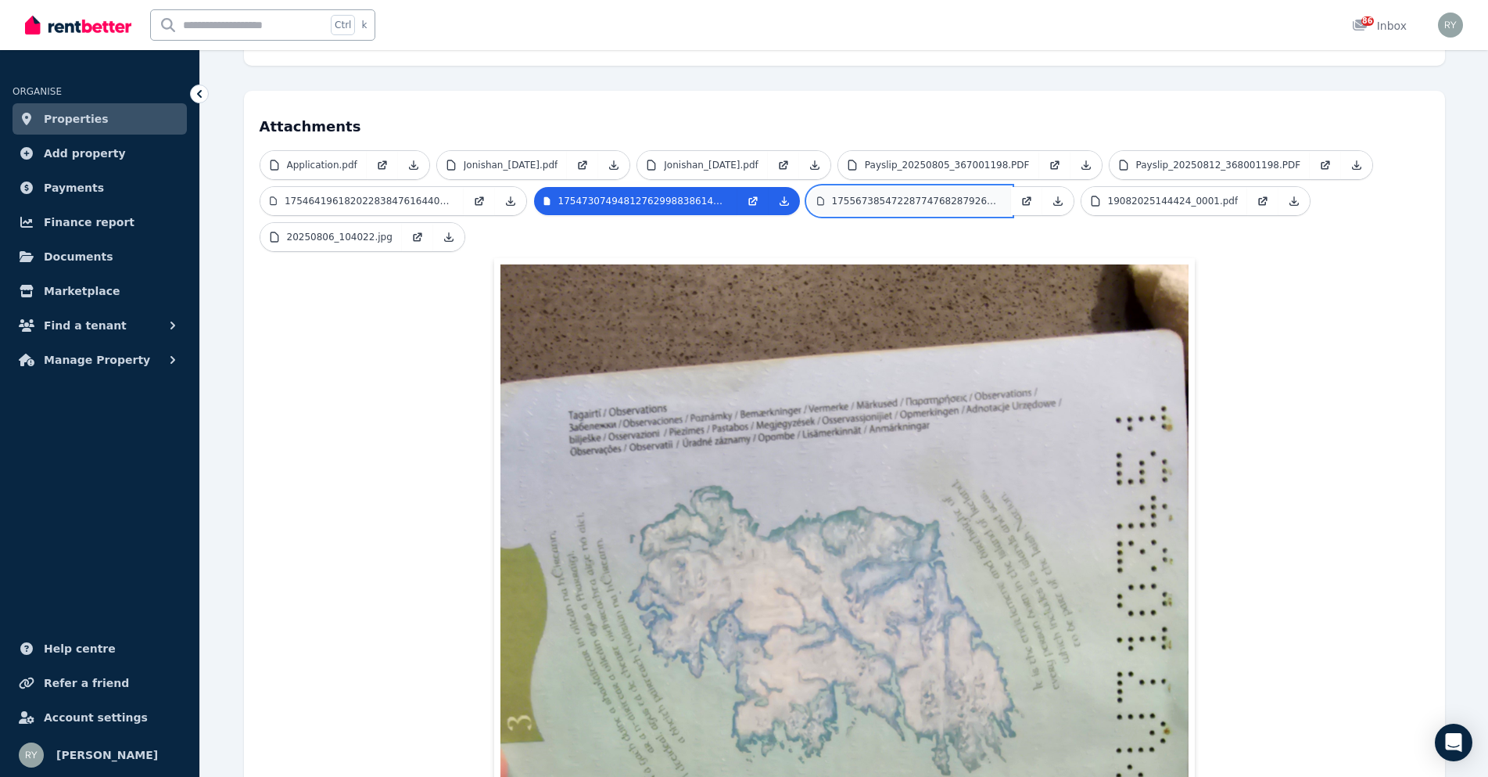
click at [925, 195] on p "17556738547228774768287926617567.jpg" at bounding box center [917, 201] width 170 height 13
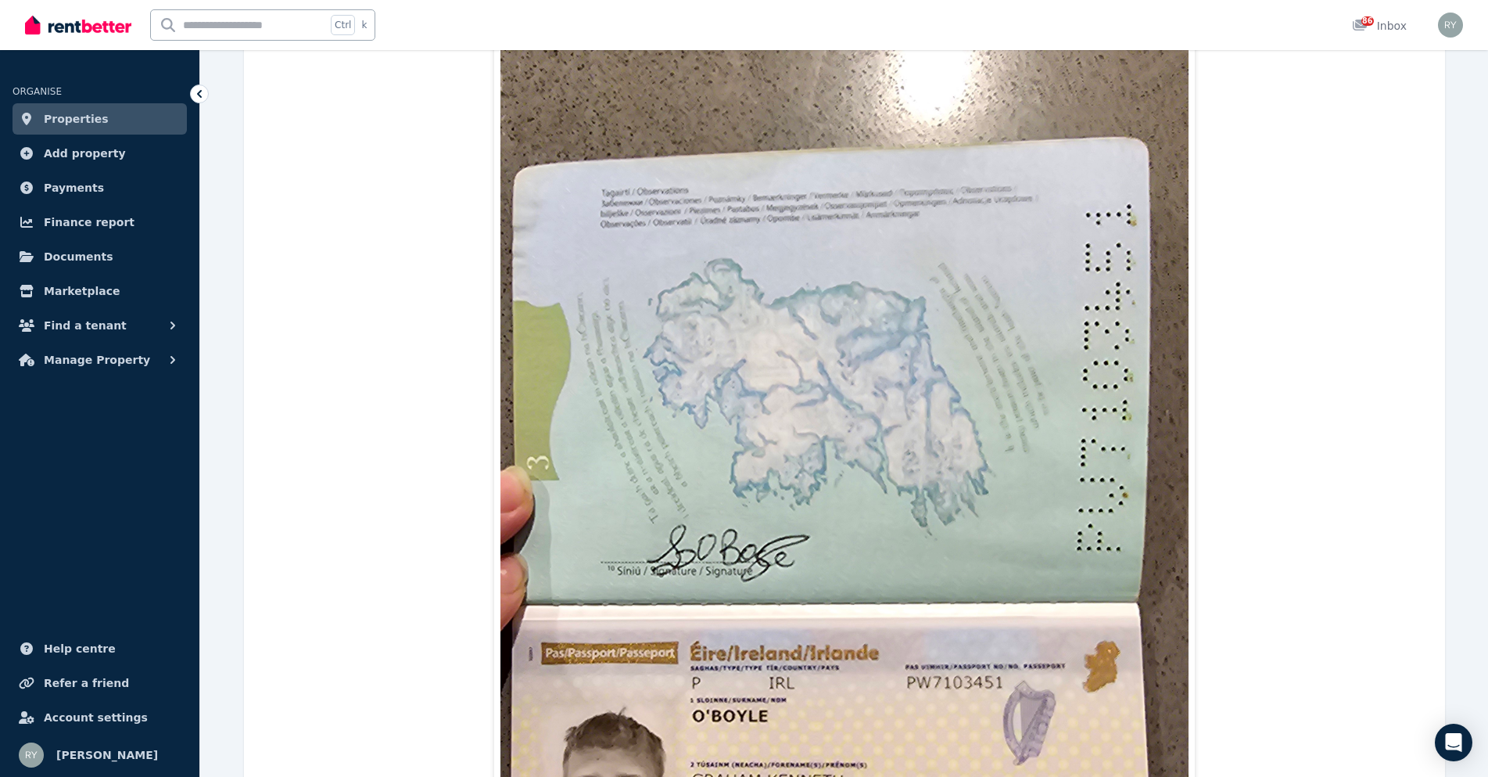
scroll to position [258, 0]
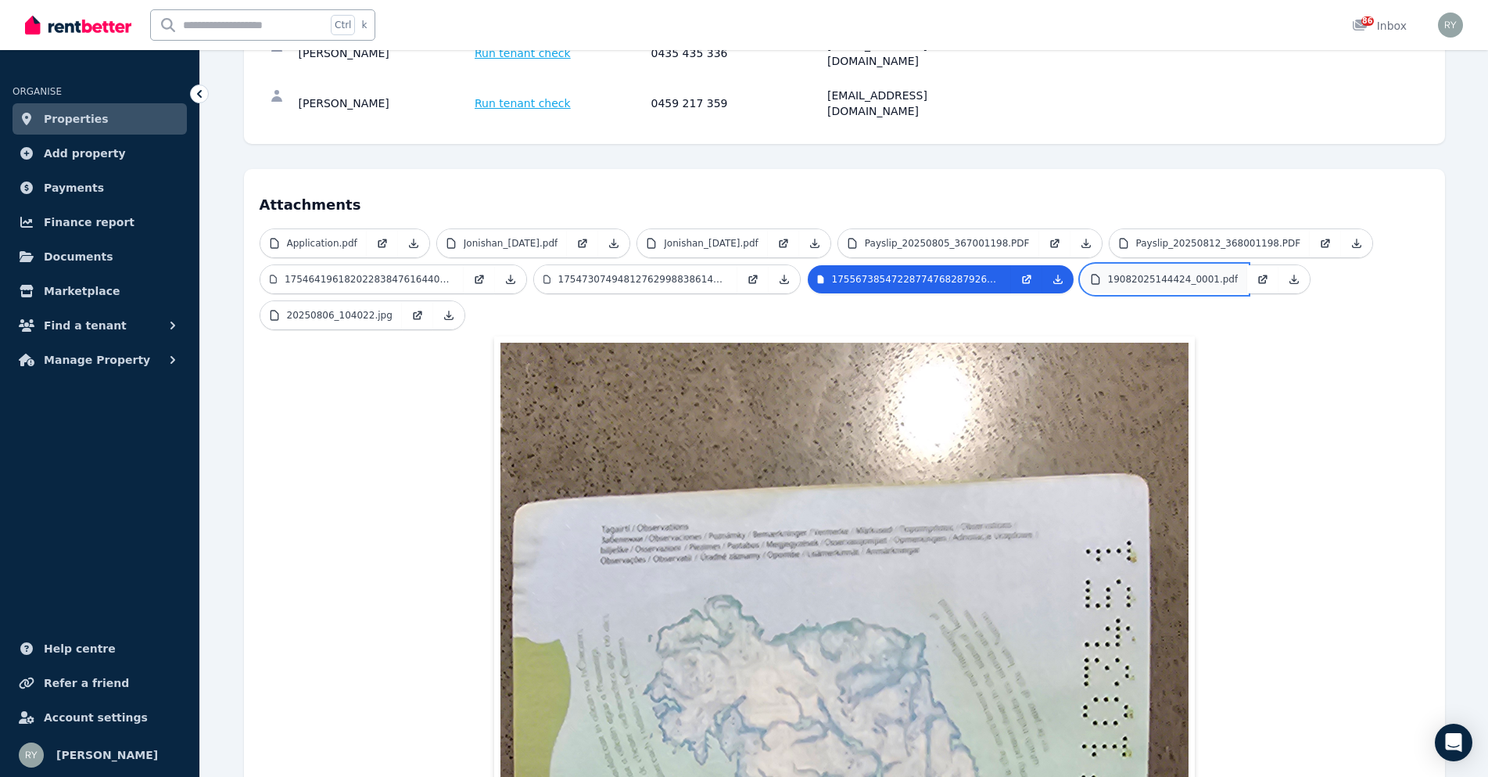
click at [1133, 265] on link "19082025144424_0001.pdf" at bounding box center [1165, 279] width 167 height 28
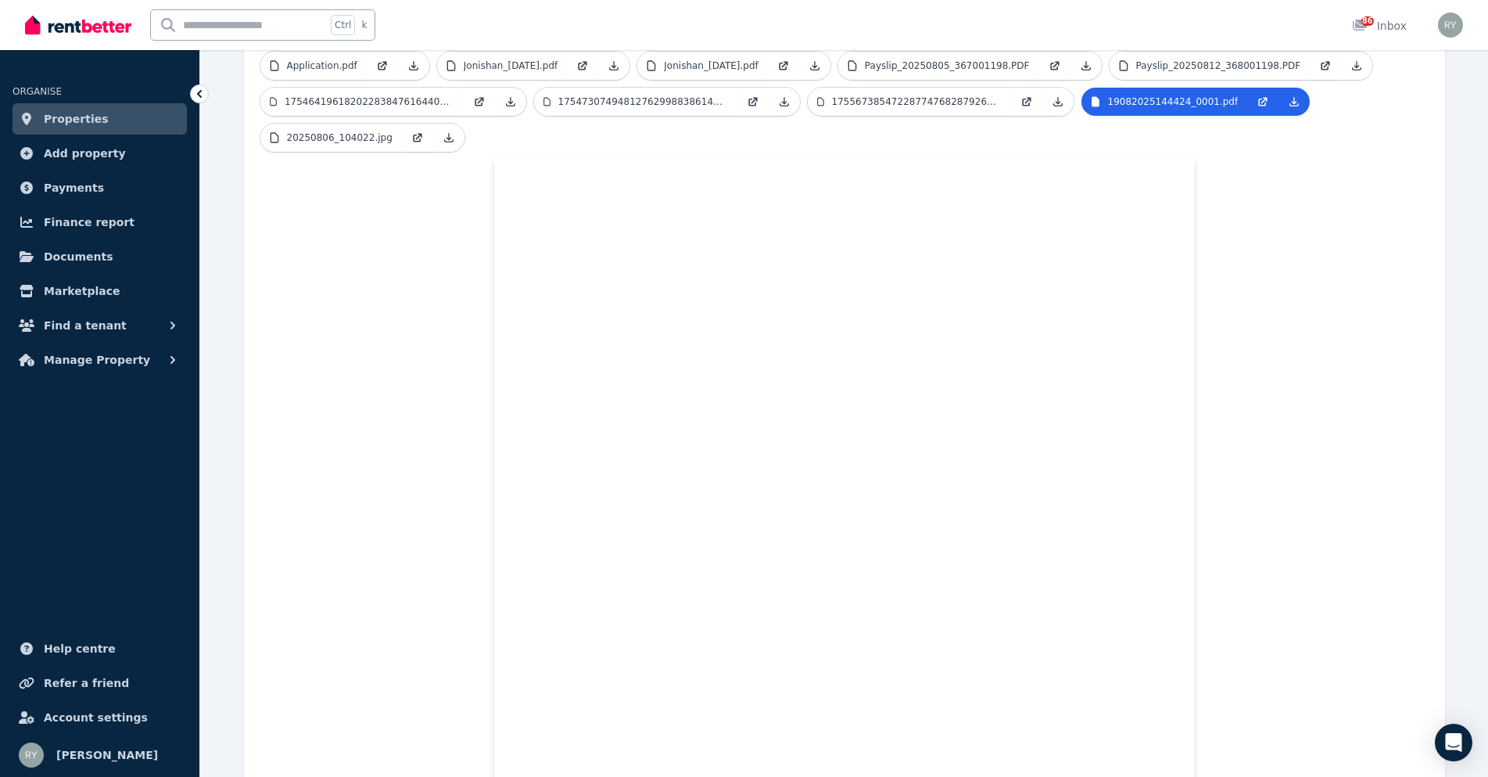
scroll to position [433, 0]
click at [369, 134] on p "20250806_104022.jpg" at bounding box center [340, 140] width 106 height 13
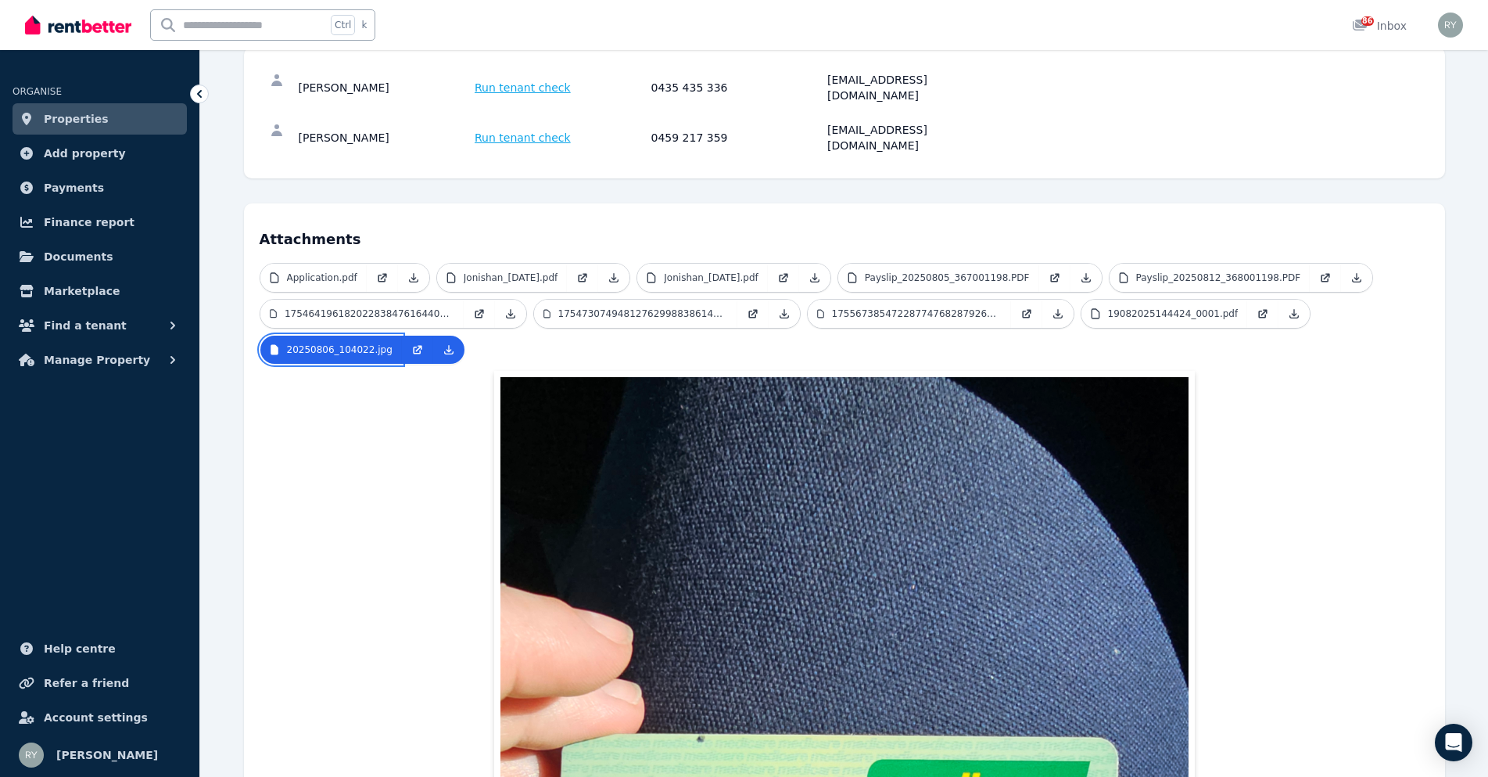
scroll to position [102, 0]
